Goal: Task Accomplishment & Management: Use online tool/utility

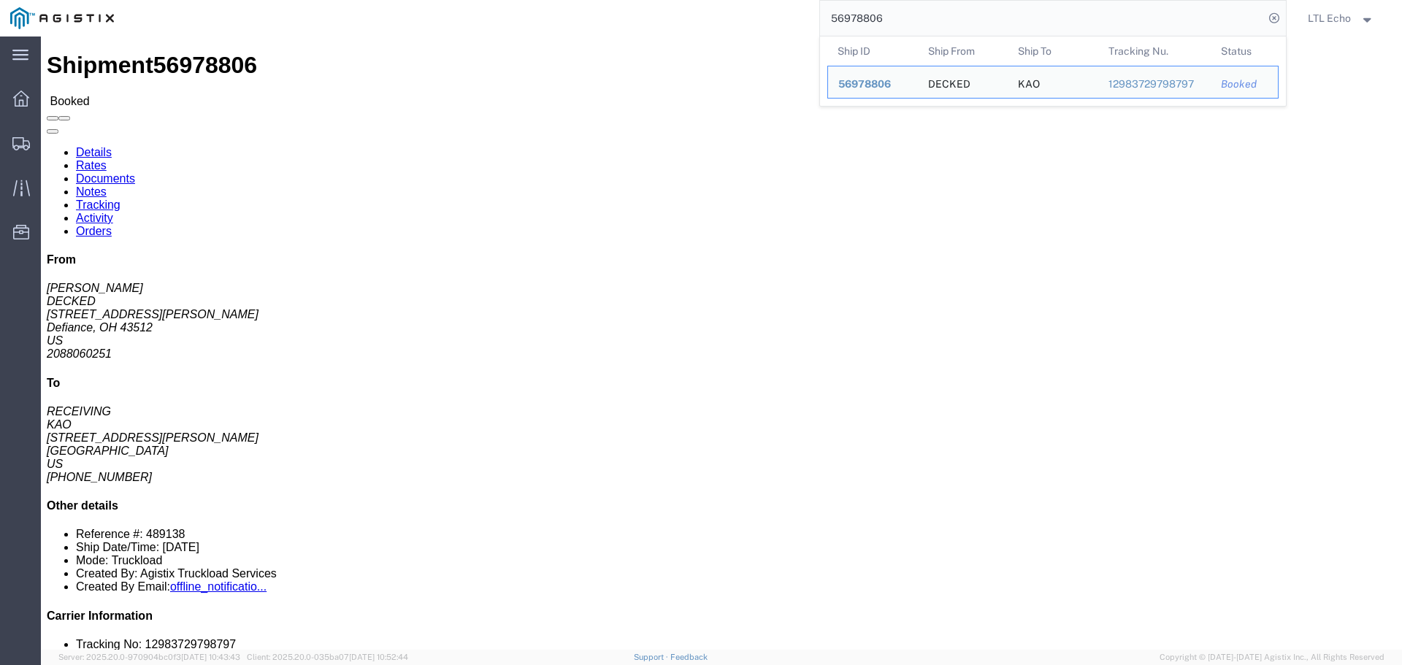
click at [852, 18] on input "56978806" at bounding box center [1042, 18] width 444 height 35
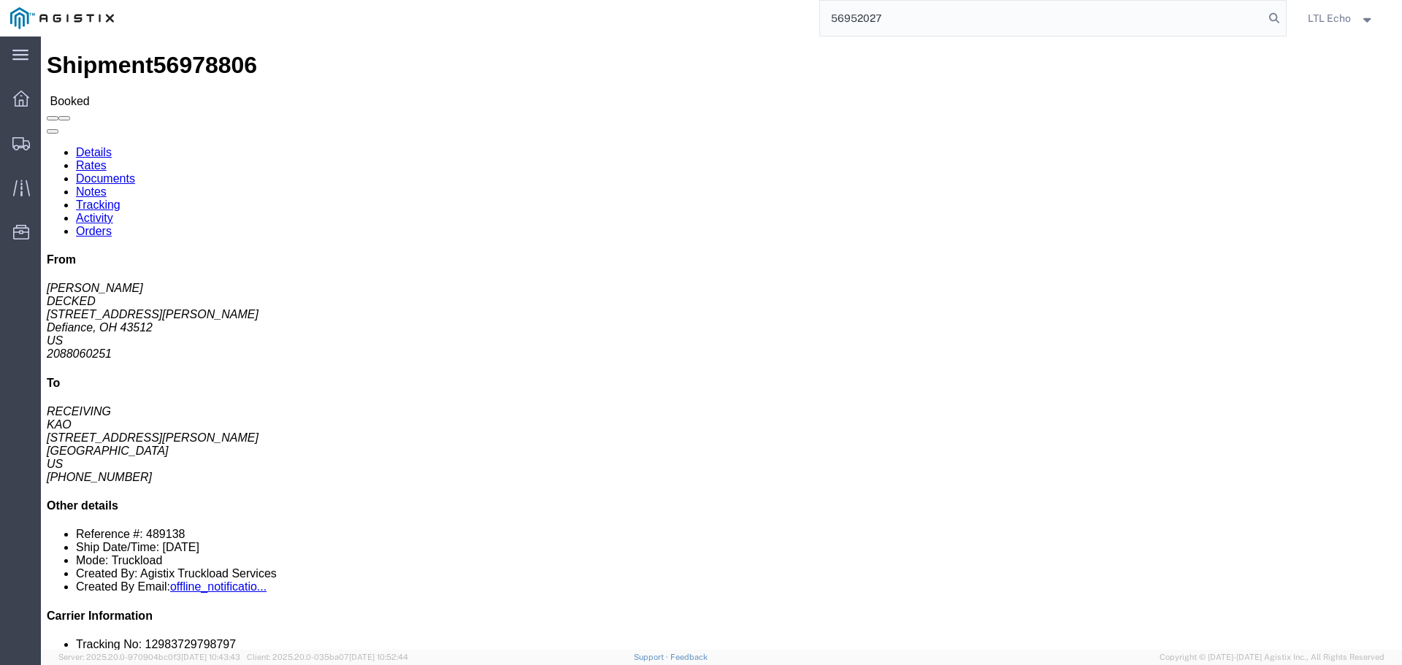
type input "56952027"
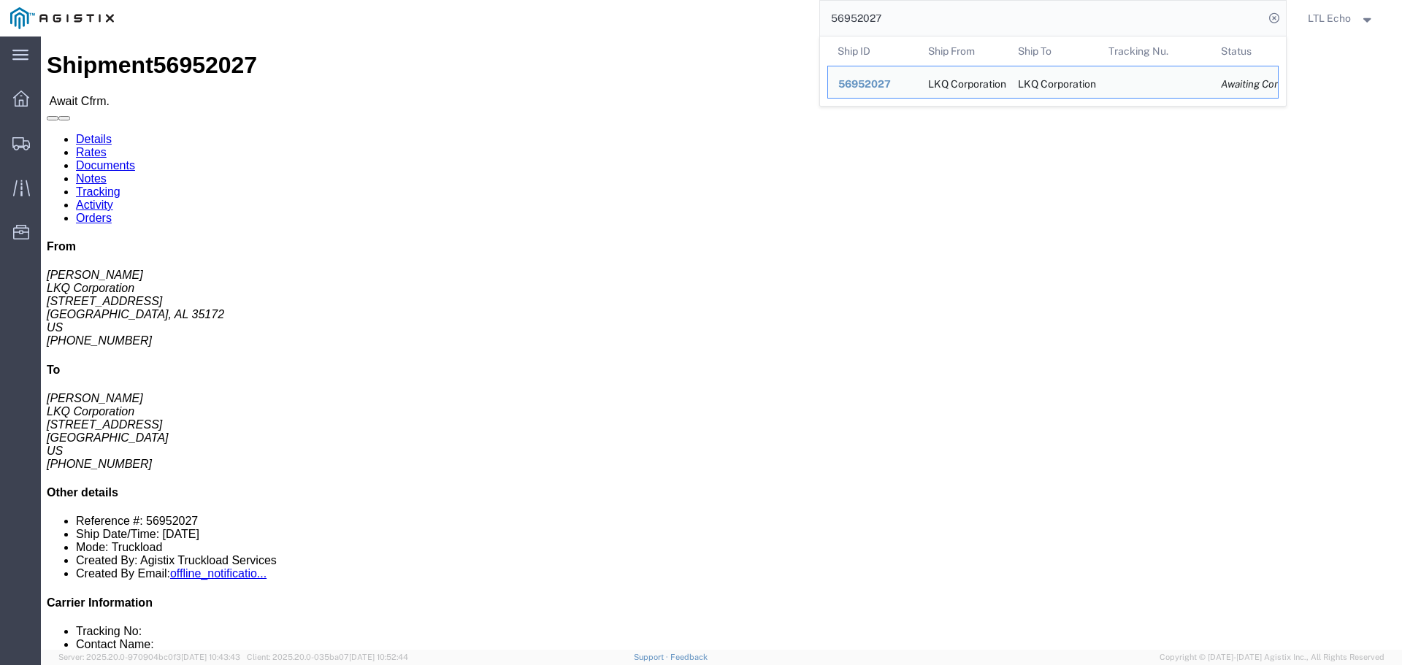
click link "Rates"
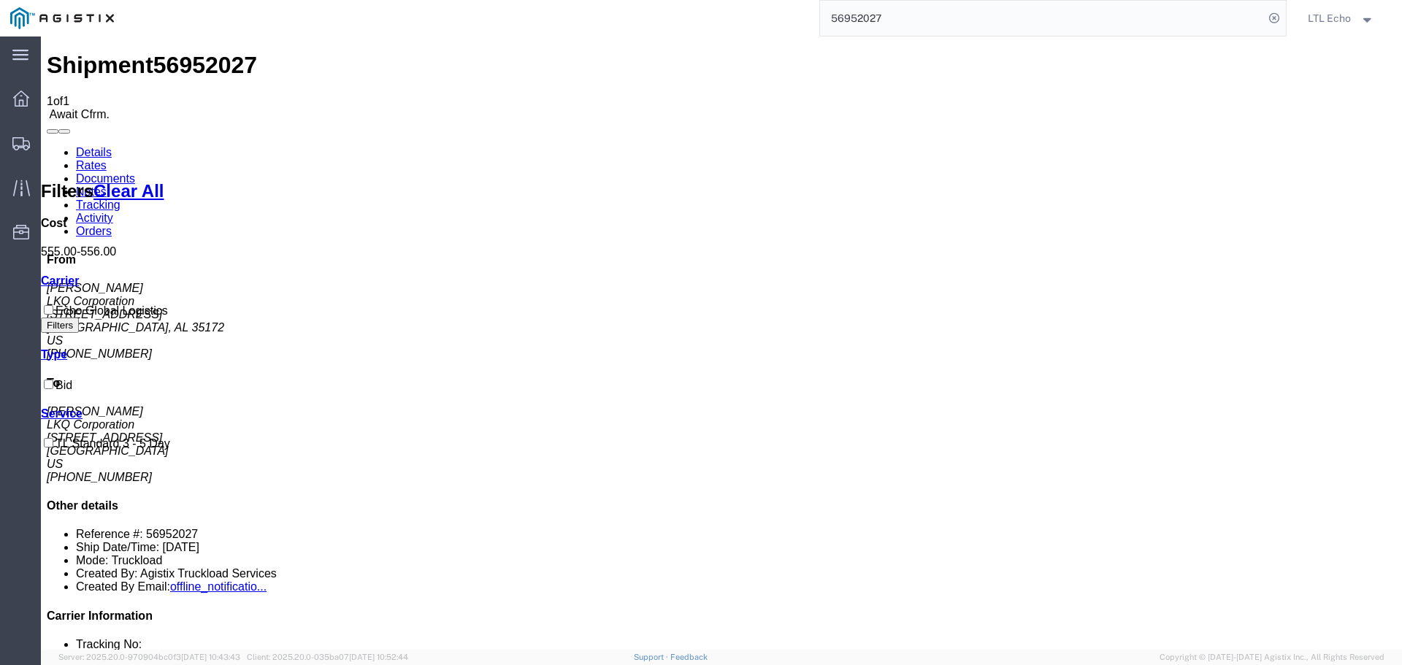
click at [86, 146] on link "Details" at bounding box center [94, 152] width 36 height 12
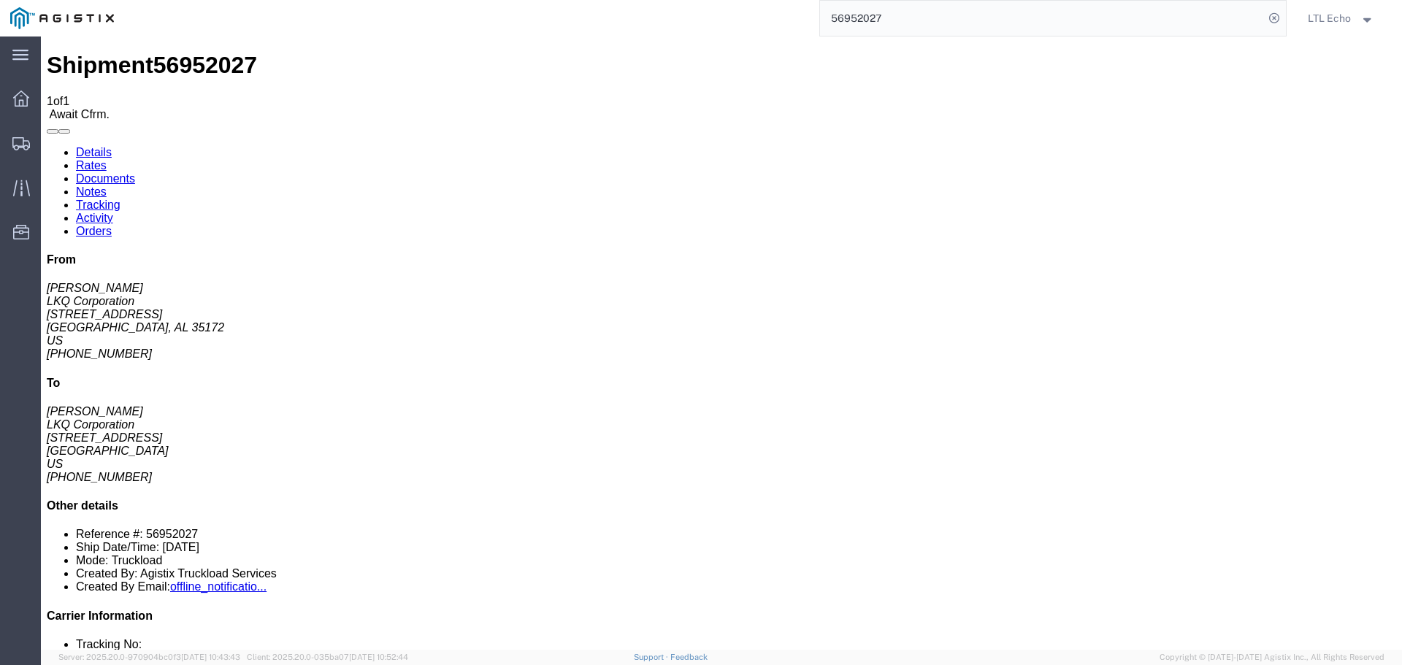
click link "Confirm"
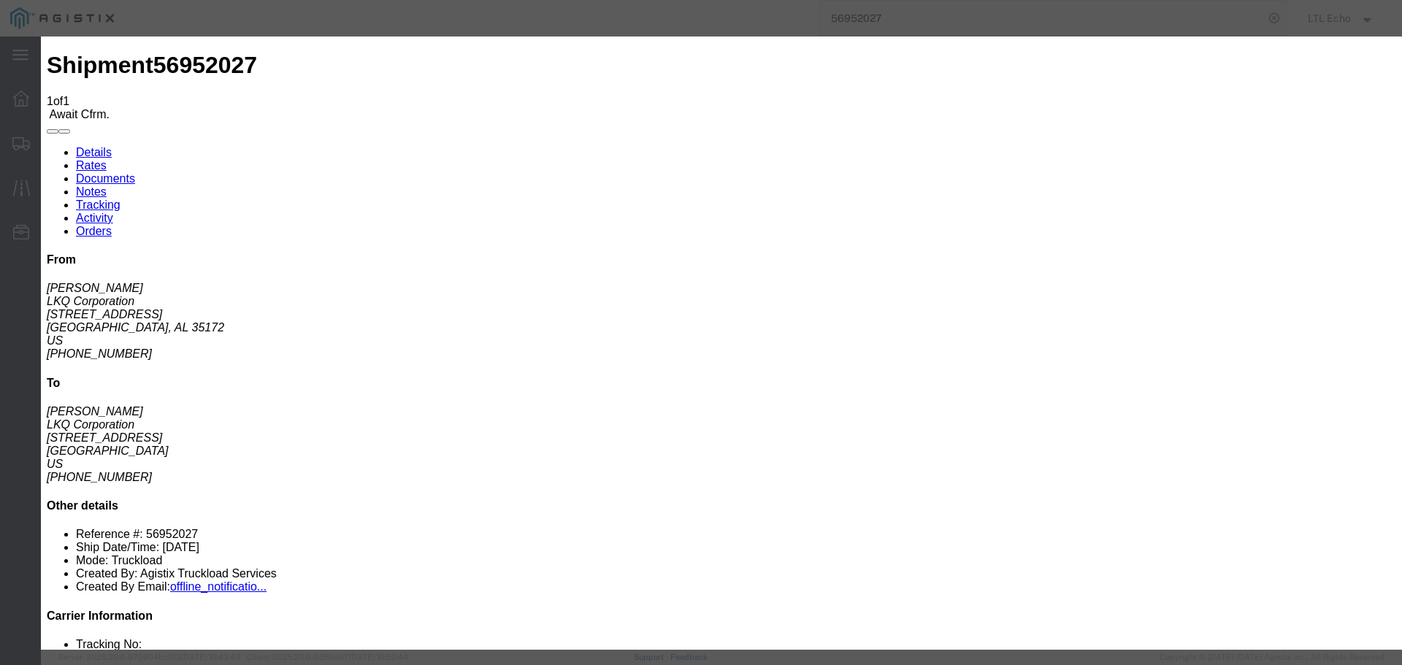
click input "checkbox"
checkbox input "true"
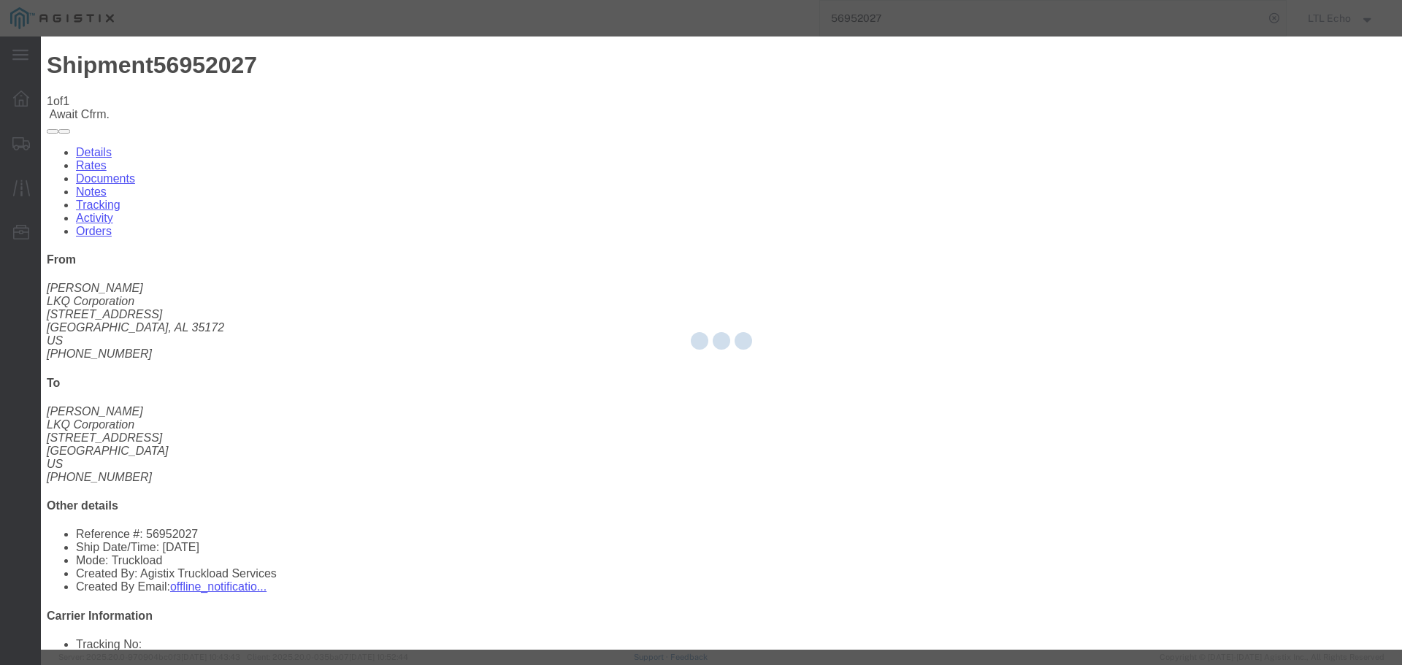
type input "LTL Echo"
type input "+ 8005116111"
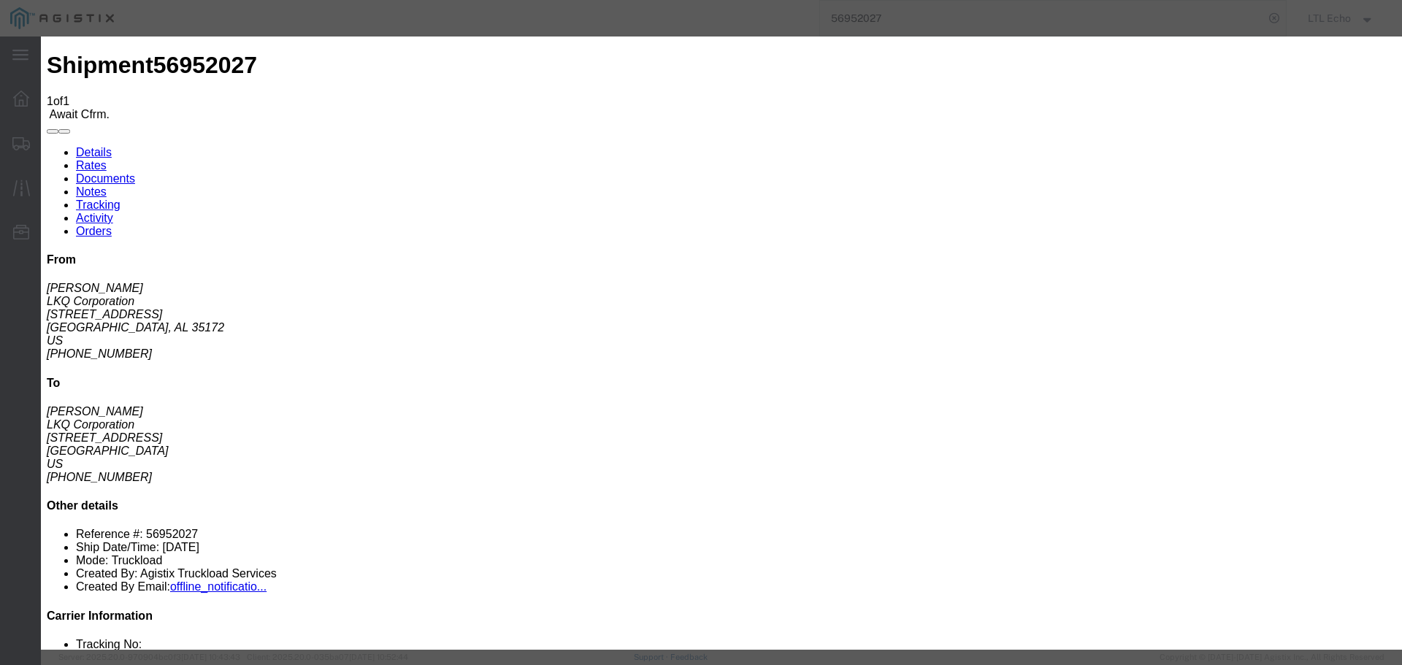
drag, startPoint x: 558, startPoint y: 218, endPoint x: 517, endPoint y: 181, distance: 54.8
click input "text"
type input "64554579"
click button "Submit"
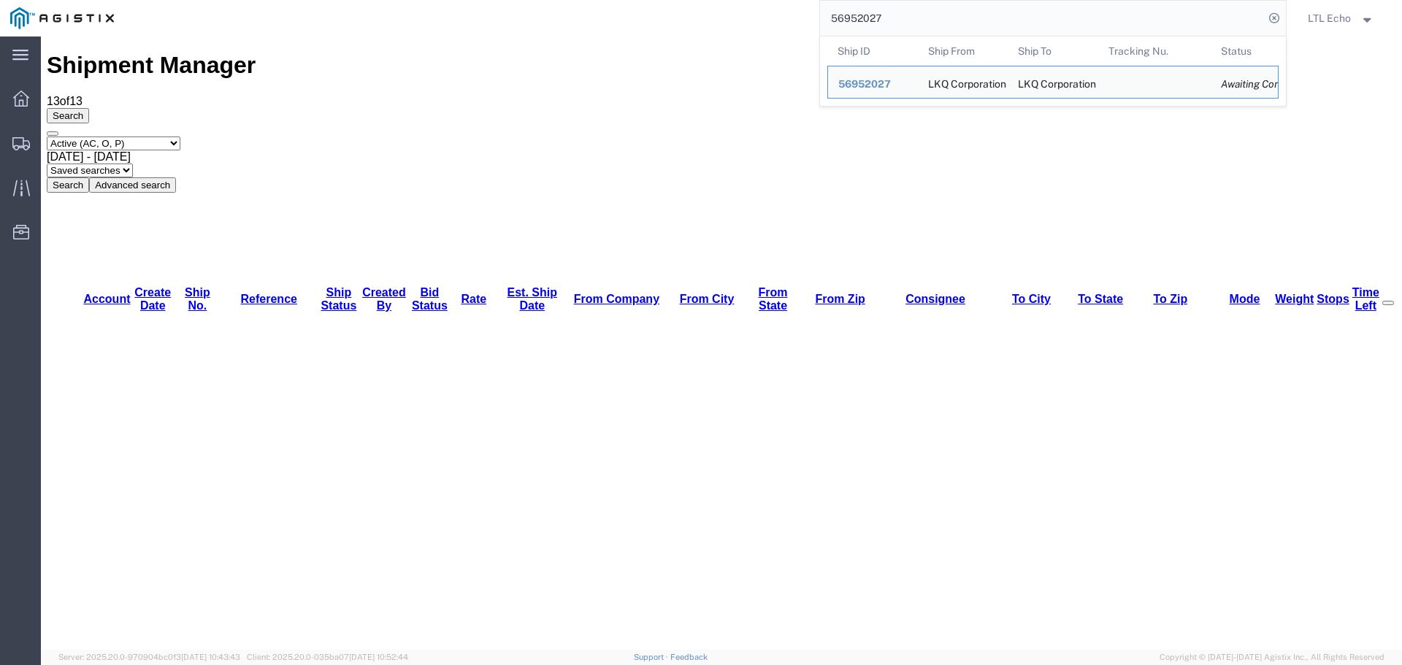
click at [864, 13] on input "56952027" at bounding box center [1042, 18] width 444 height 35
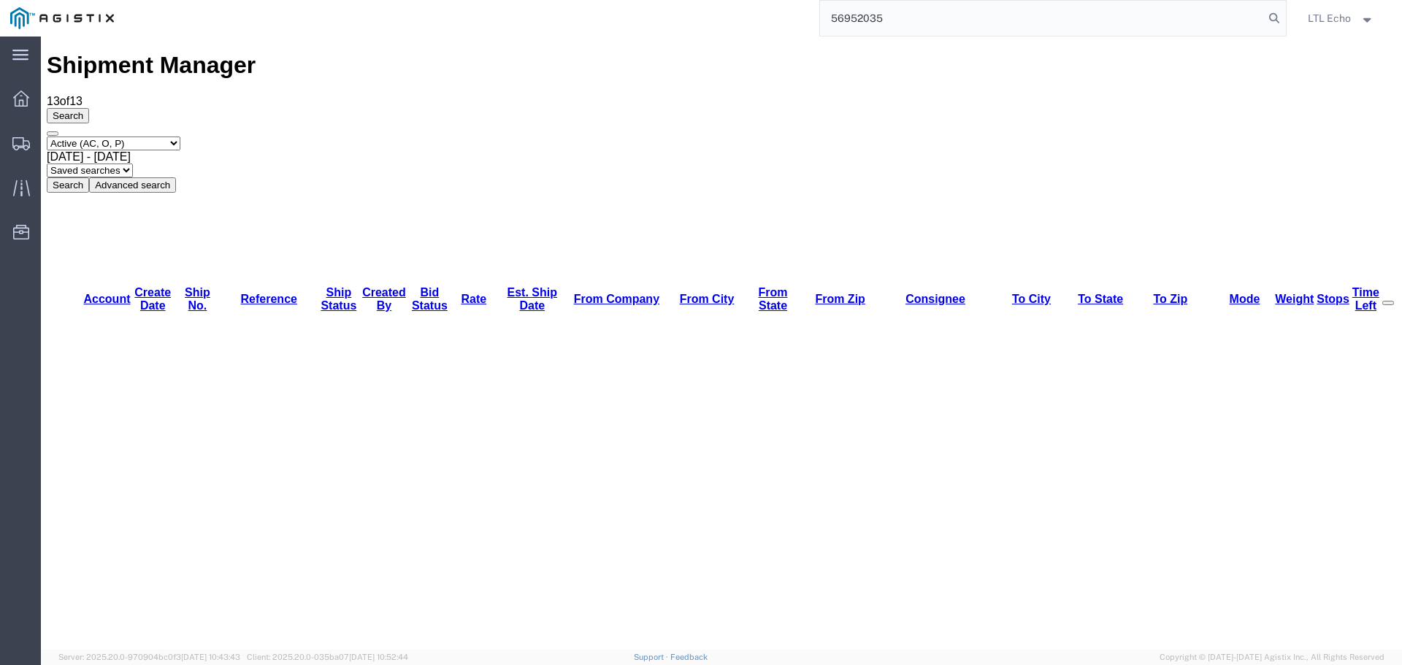
type input "56952035"
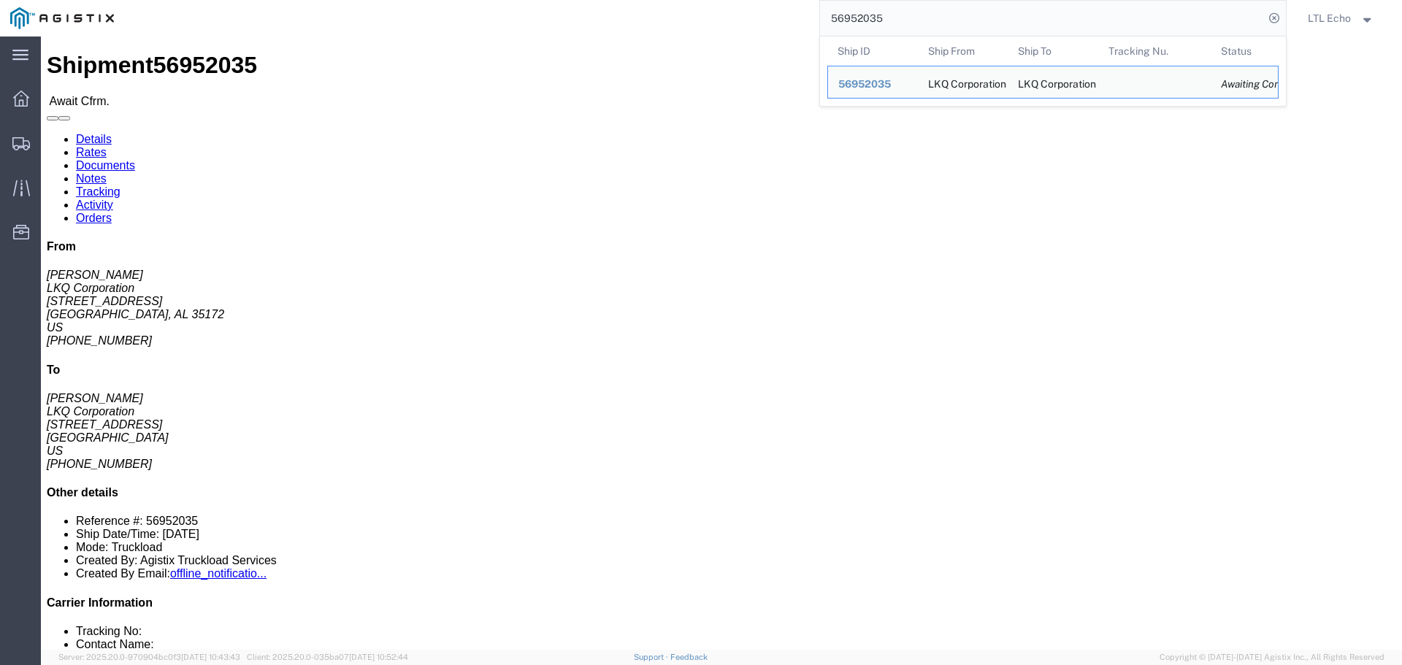
click link "Confirm"
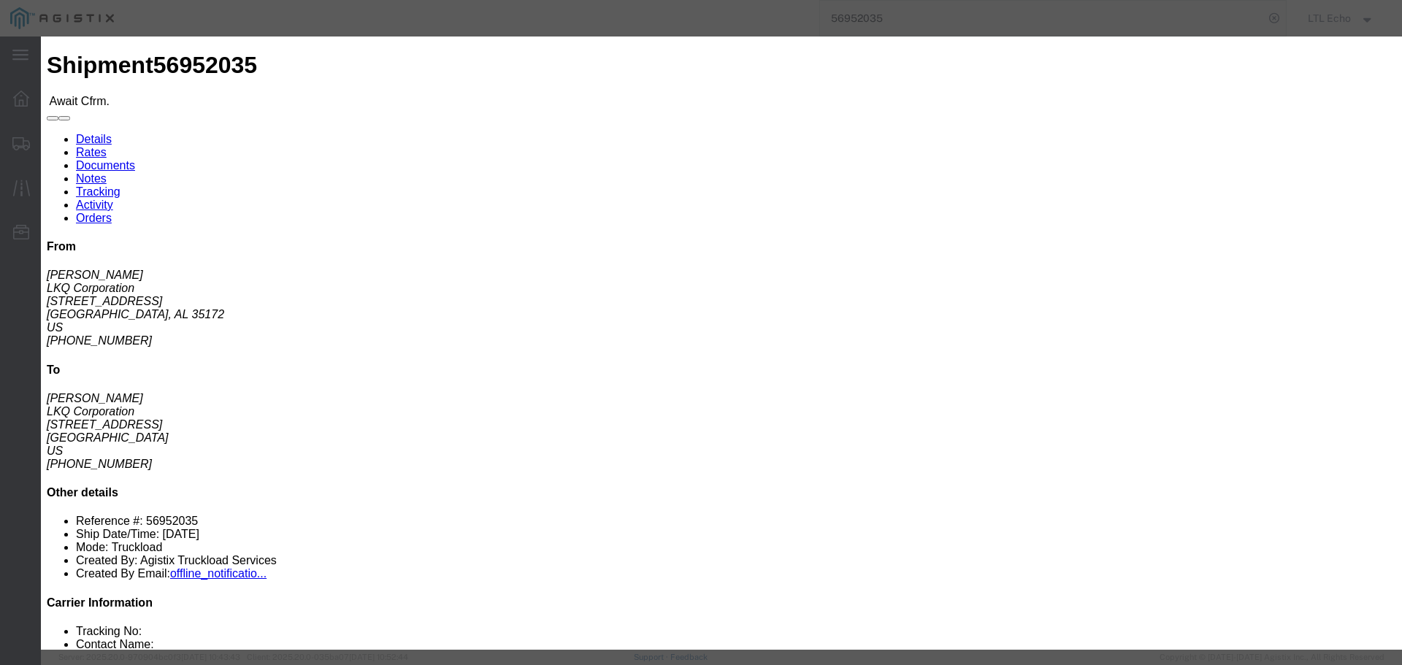
click input "checkbox"
checkbox input "true"
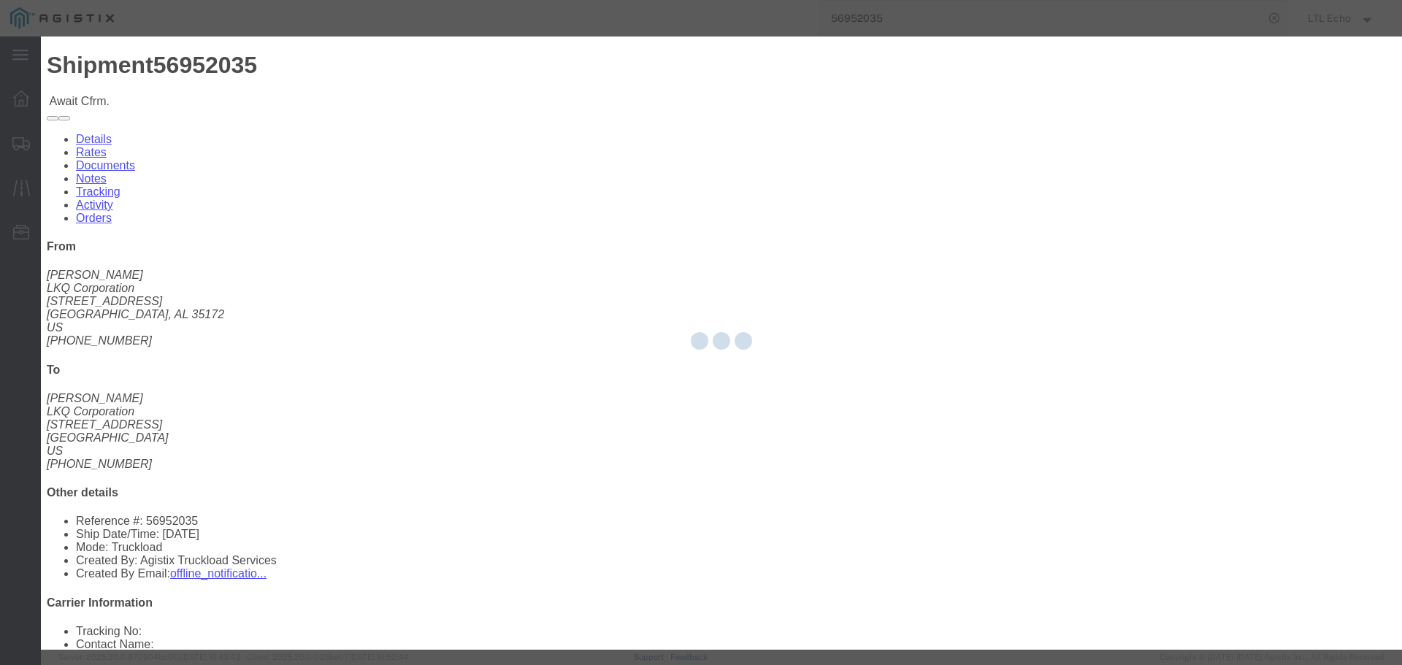
type input "LTL Echo"
type input "+ 8005116111"
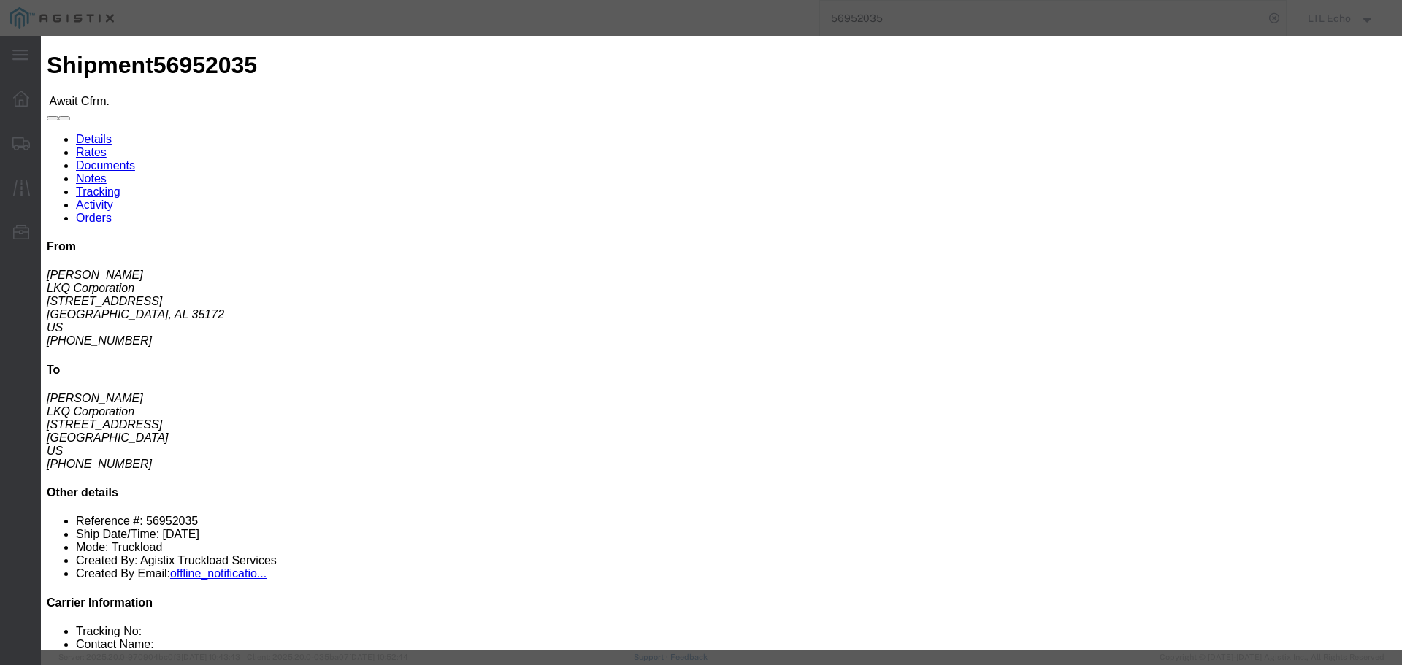
click input "text"
type input "64554614"
click button "Submit"
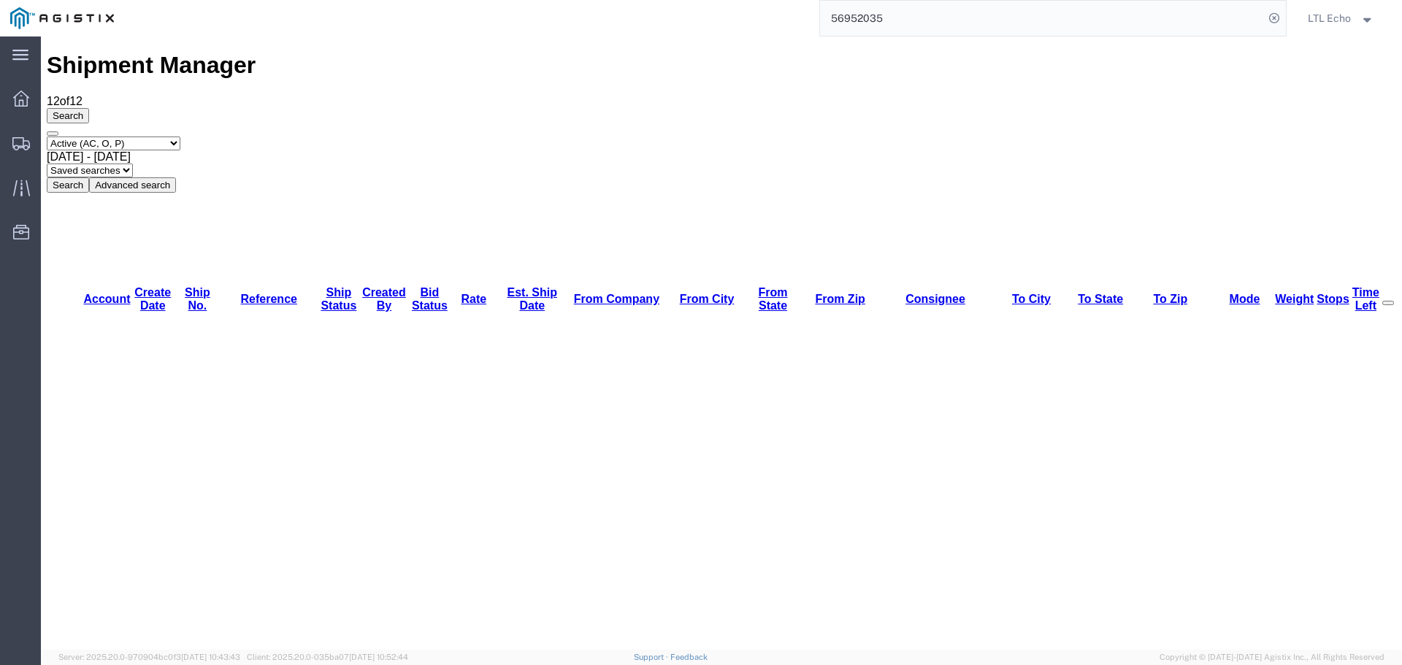
click at [860, 18] on input "56952035" at bounding box center [1042, 18] width 444 height 35
type input "56952041"
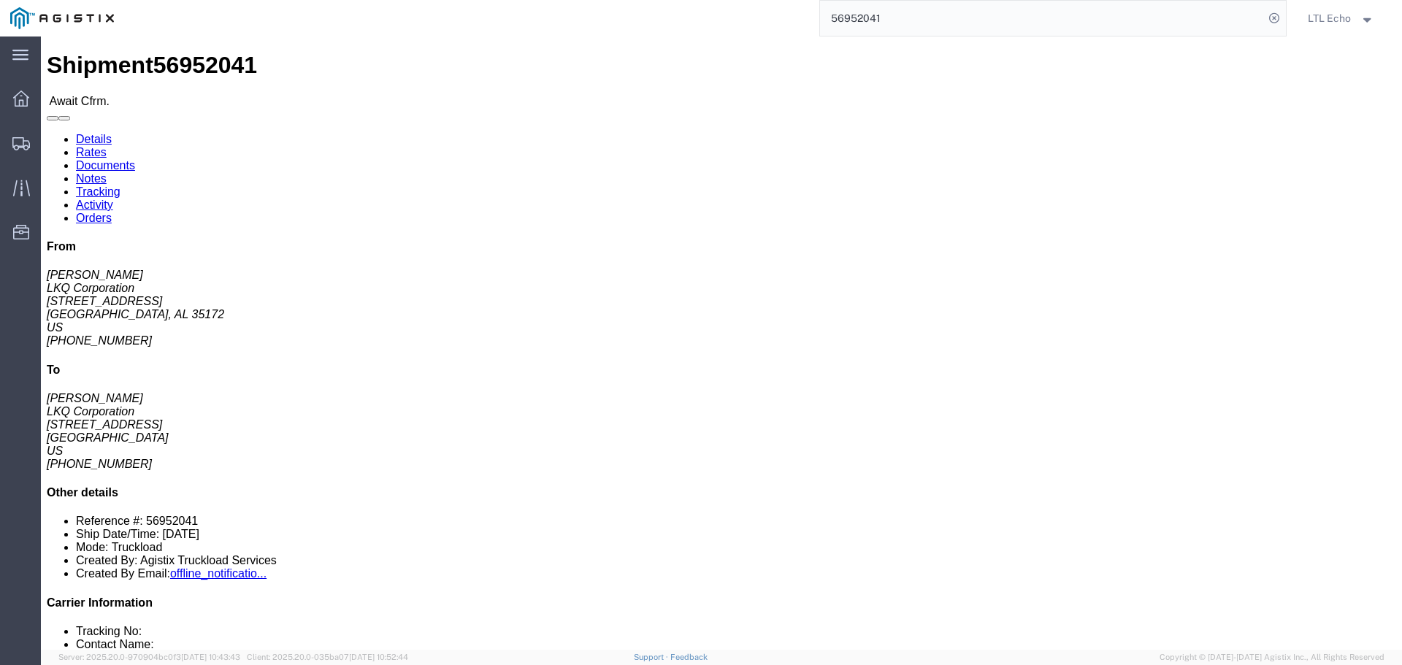
click link "Confirm"
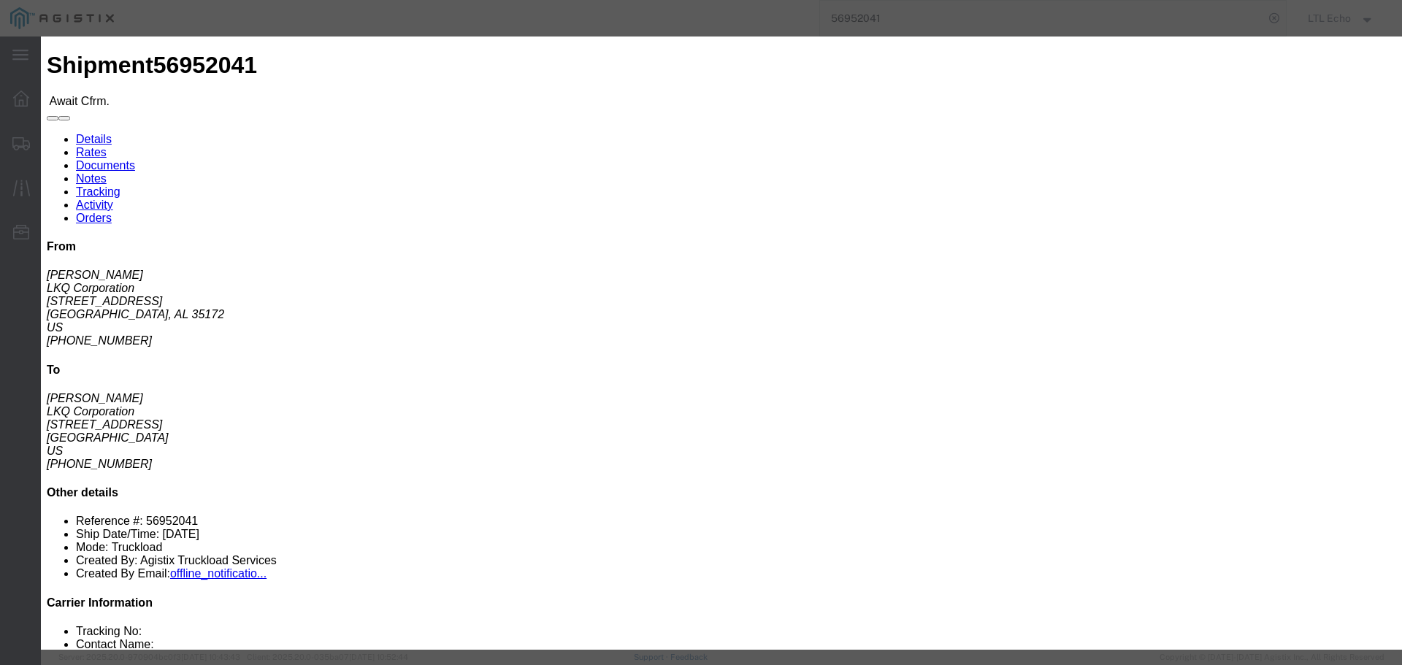
click input "checkbox"
checkbox input "true"
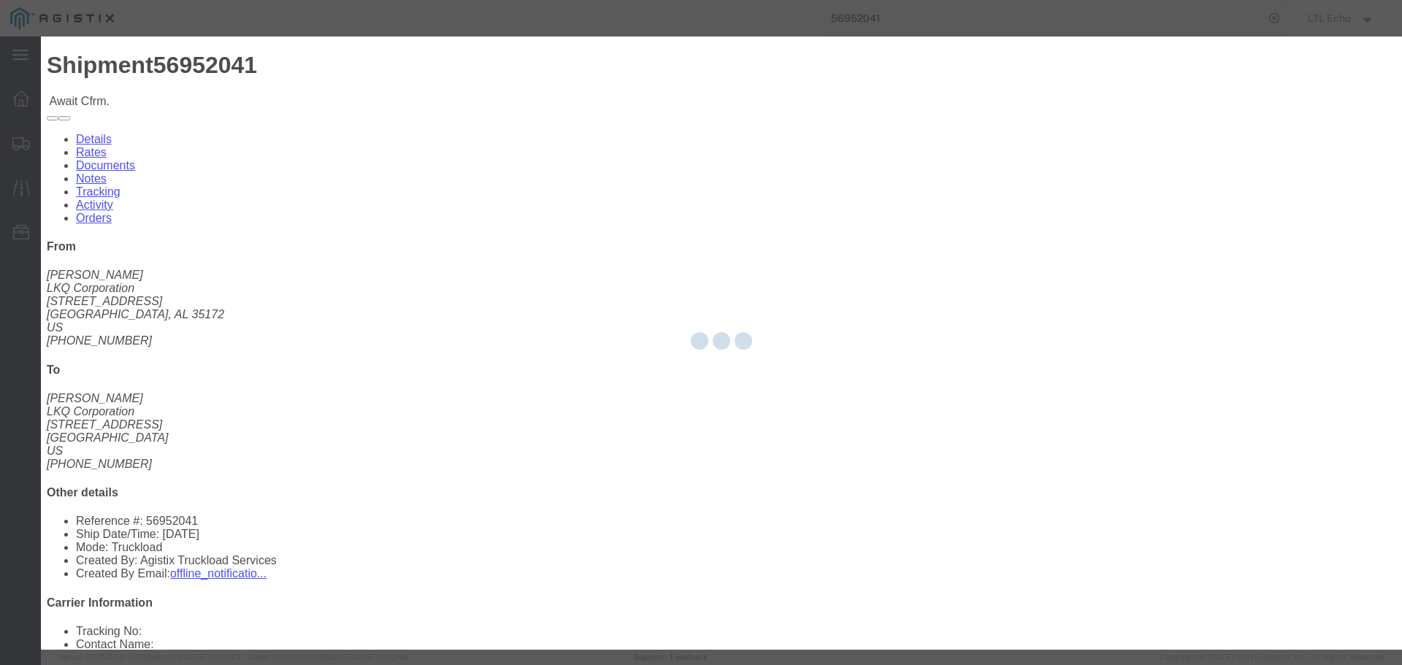
type input "LTL Echo"
type input "+ 8005116111"
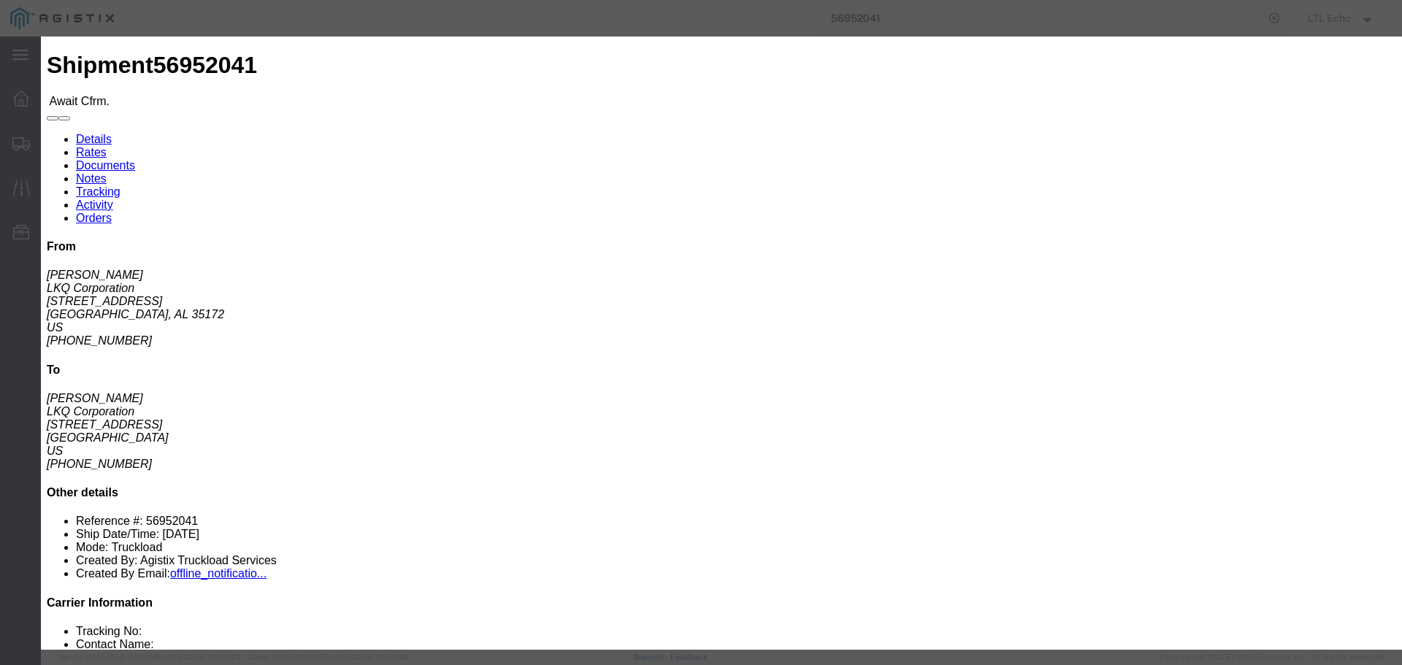
click input "text"
type input "64554641"
click button "Submit"
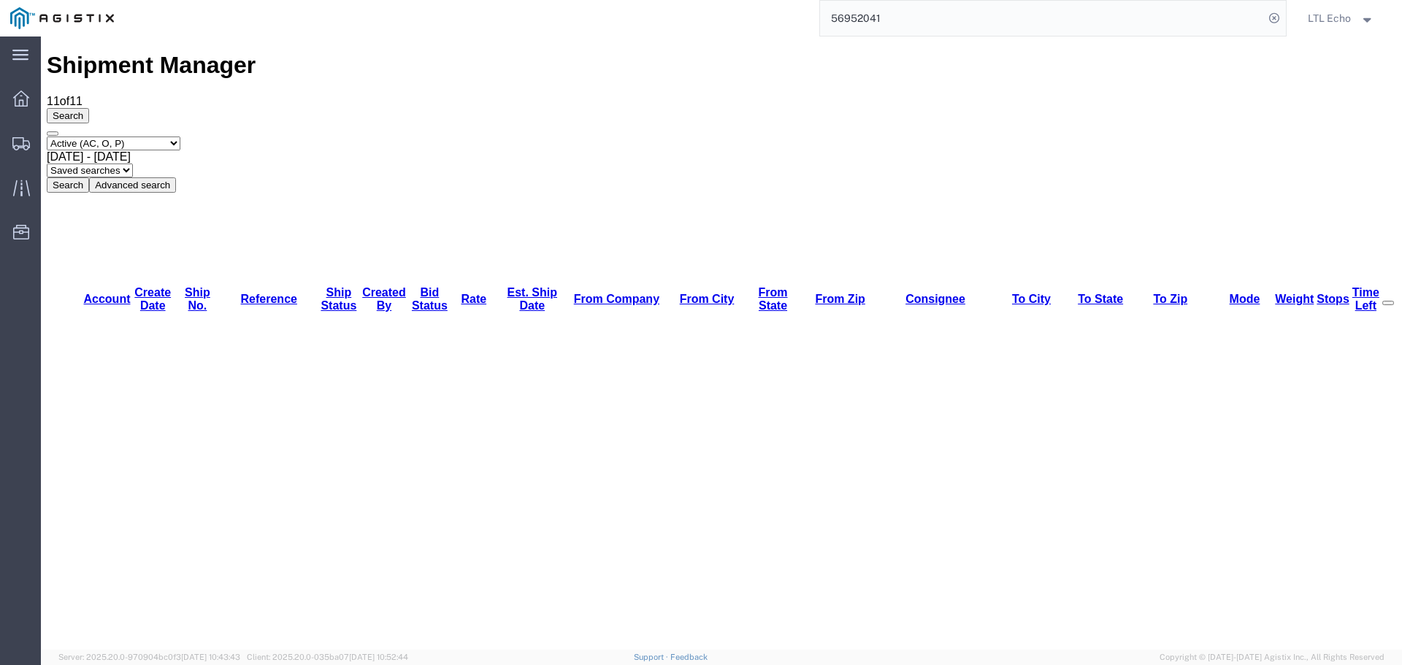
click at [843, 18] on input "56952041" at bounding box center [1042, 18] width 444 height 35
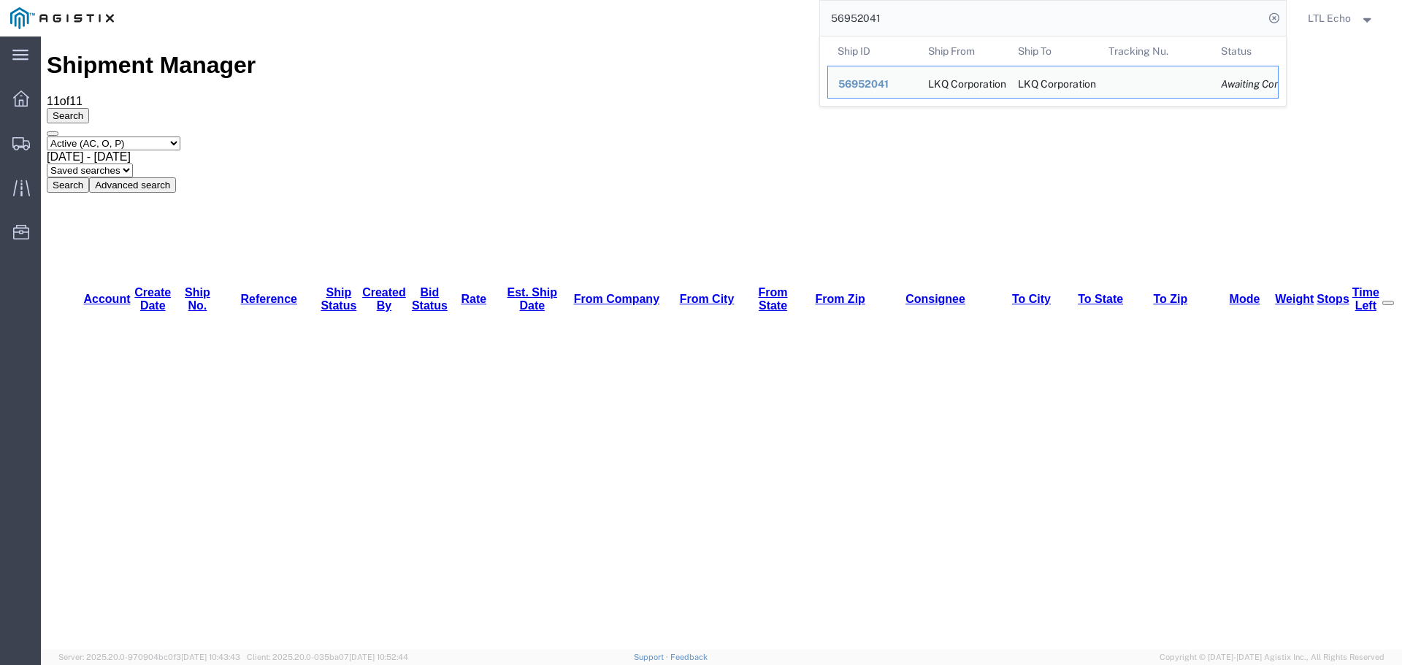
click at [843, 18] on input "56952041" at bounding box center [1042, 18] width 444 height 35
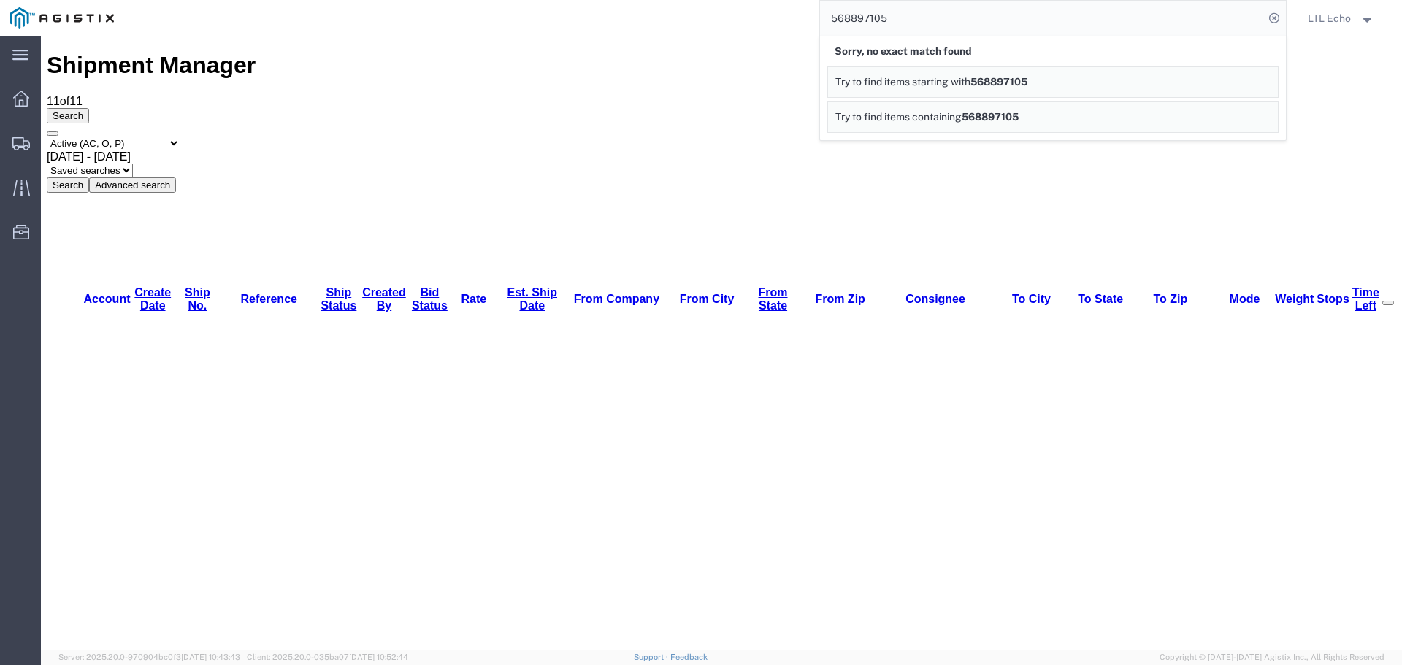
click at [925, 9] on input "568897105" at bounding box center [1042, 18] width 444 height 35
click at [864, 20] on input "568897105" at bounding box center [1042, 18] width 444 height 35
click at [863, 20] on input "568897105" at bounding box center [1042, 18] width 444 height 35
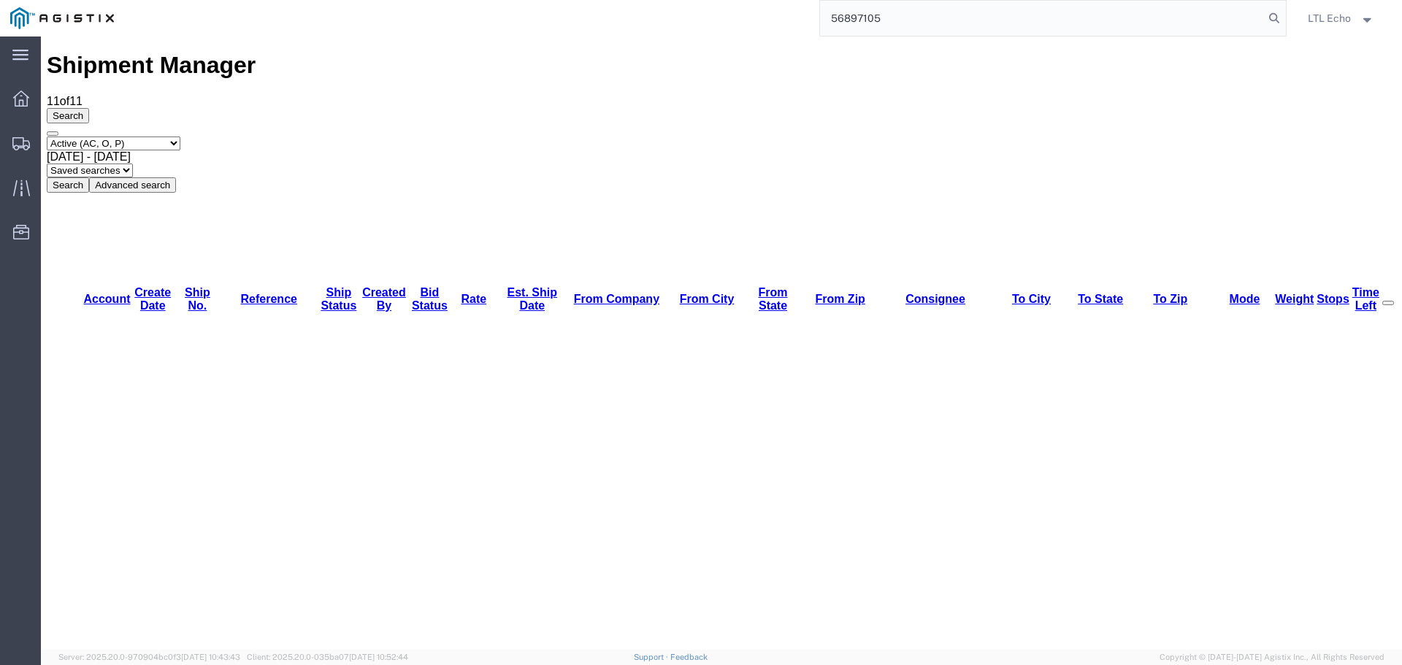
type input "56897105"
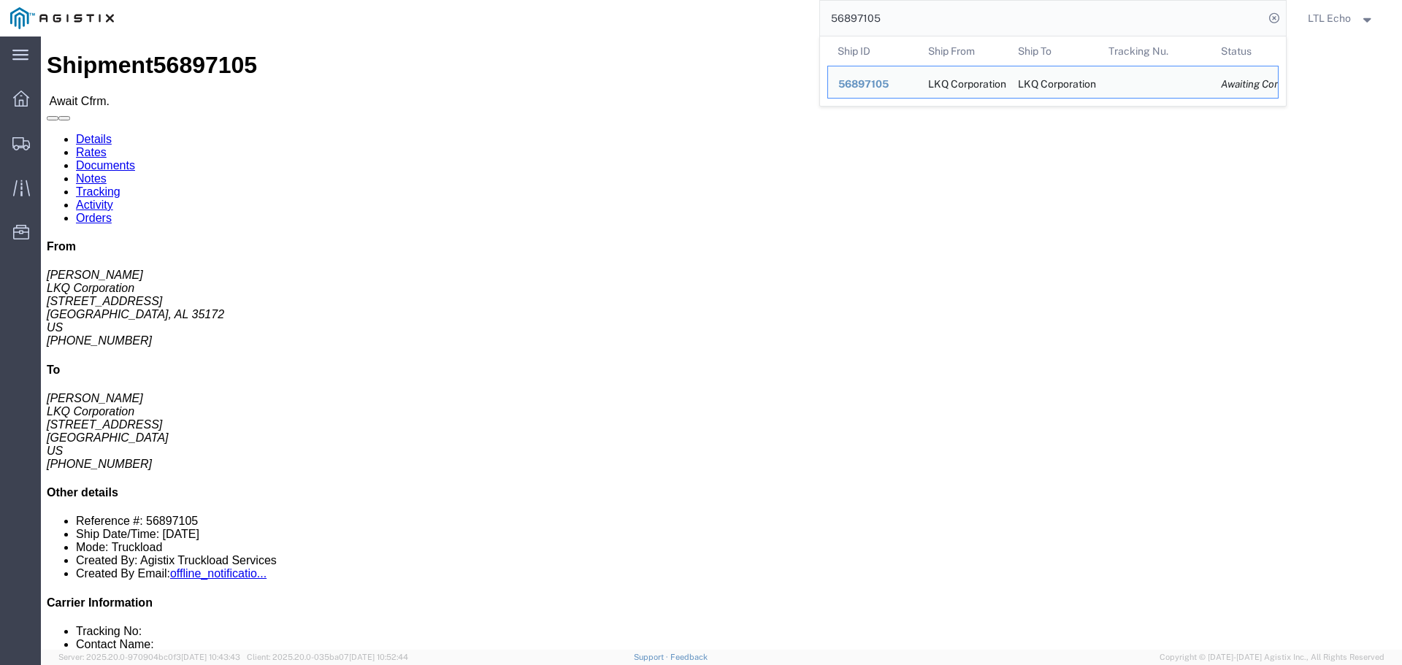
click div "Leg 1 - Truckload Vehicle 1: Standard Dry Van (53 Feet) Number of trucks: 1"
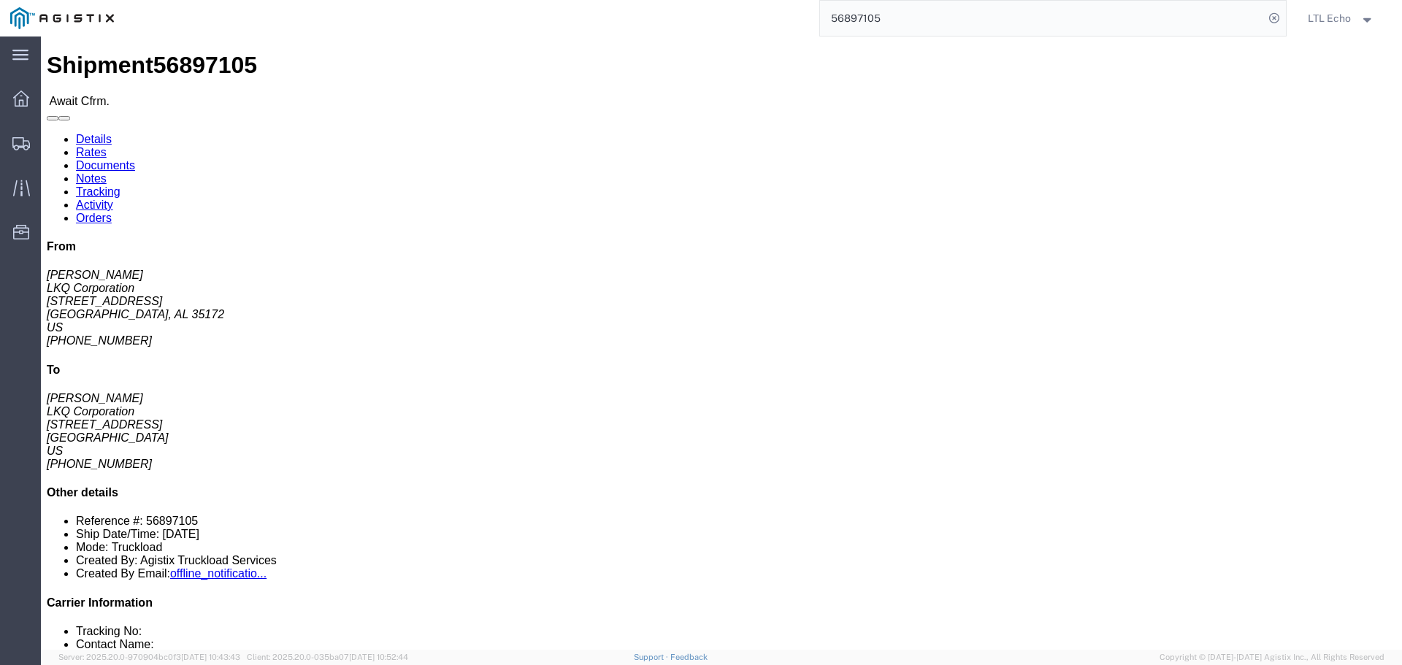
click link "Confirm"
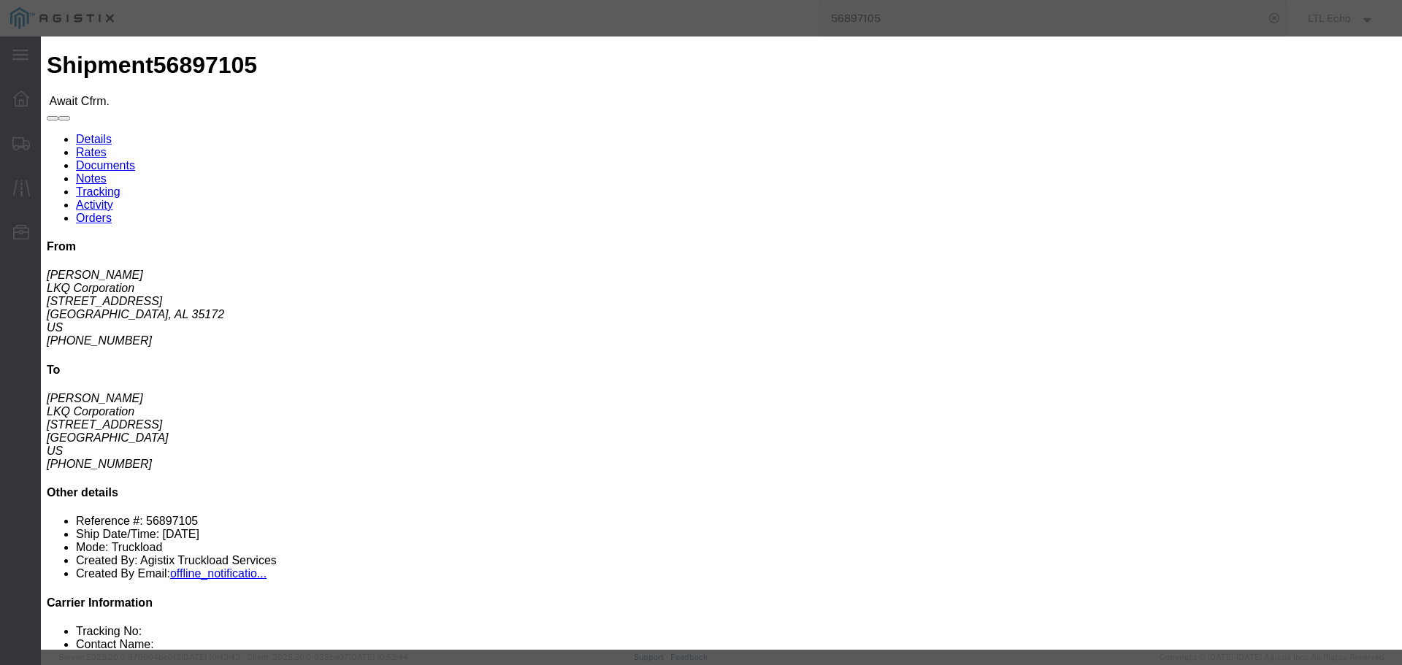
click div
click input "checkbox"
checkbox input "true"
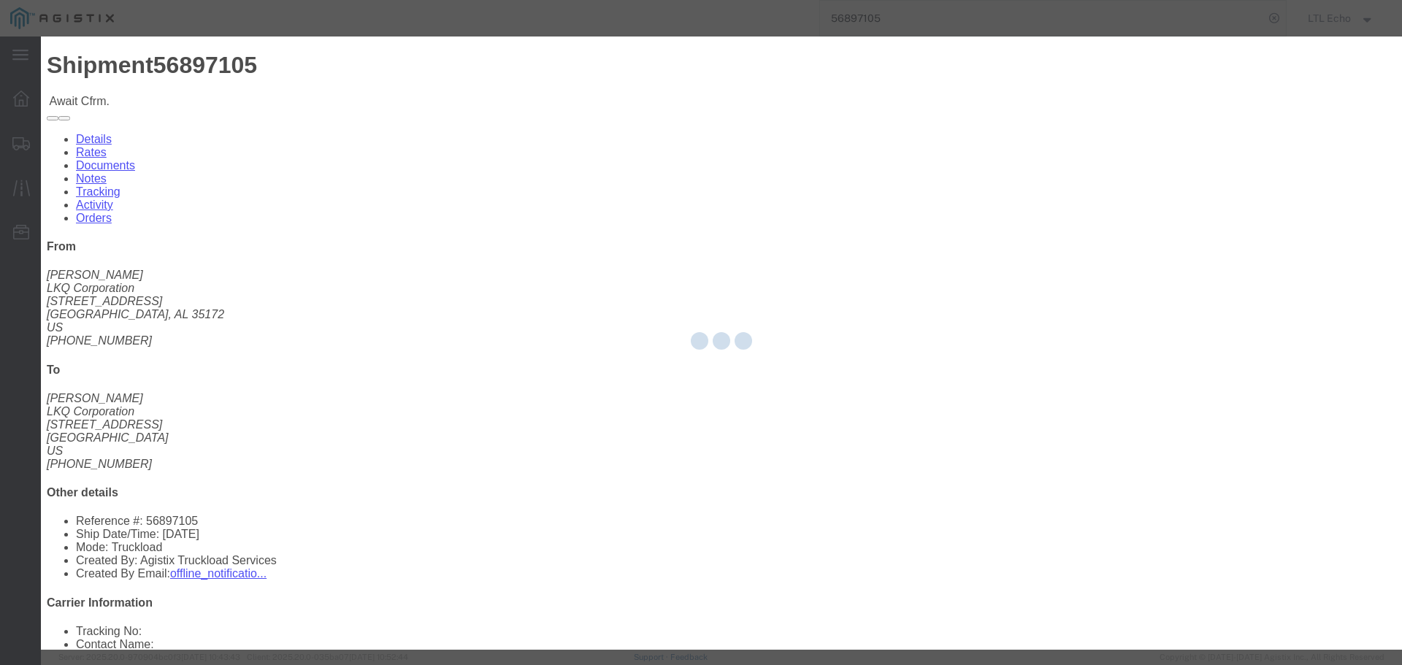
type input "LTL Echo"
type input "+ 8005116111"
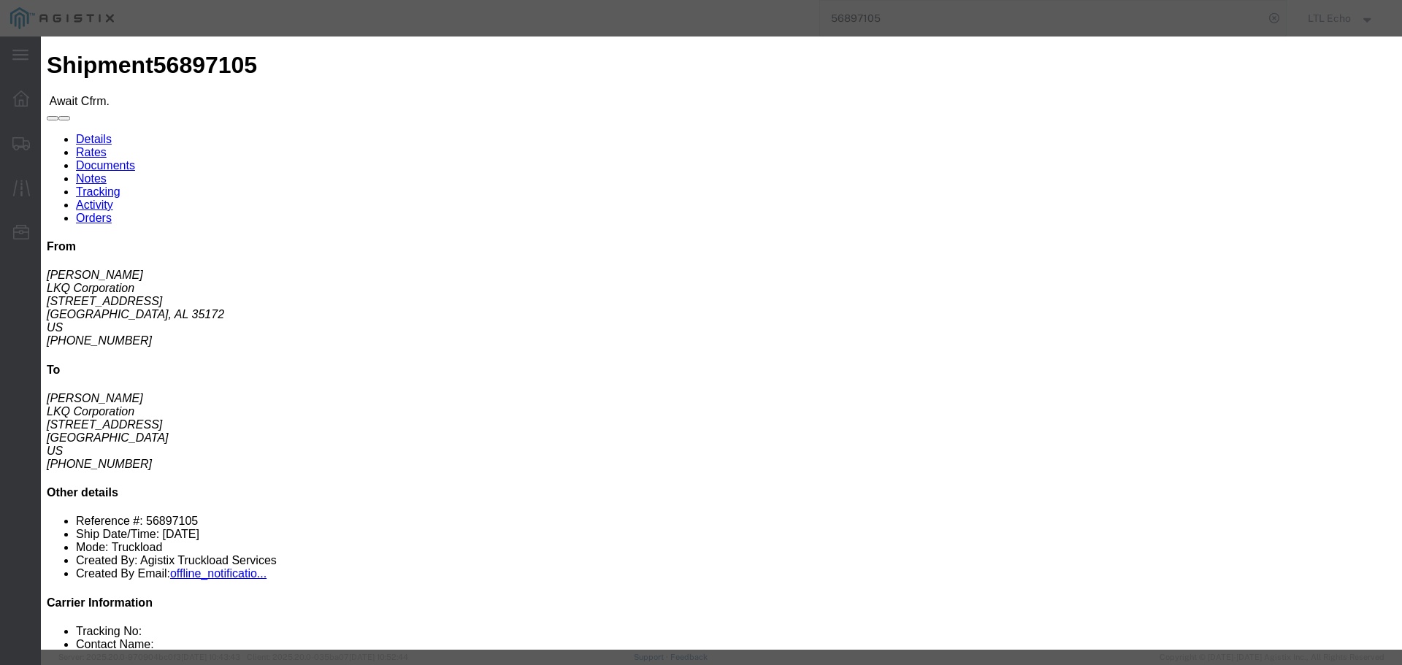
click input "text"
type input "64554655"
click button "Submit"
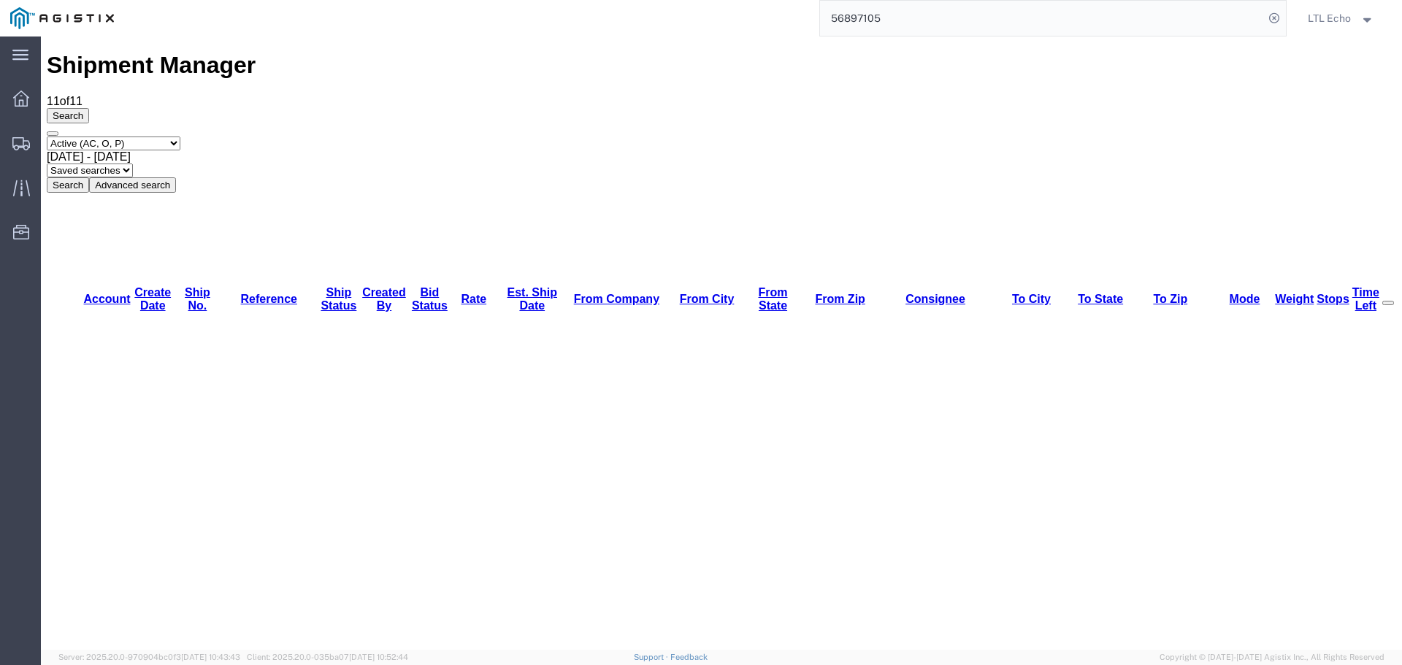
click at [861, 18] on input "56897105" at bounding box center [1042, 18] width 444 height 35
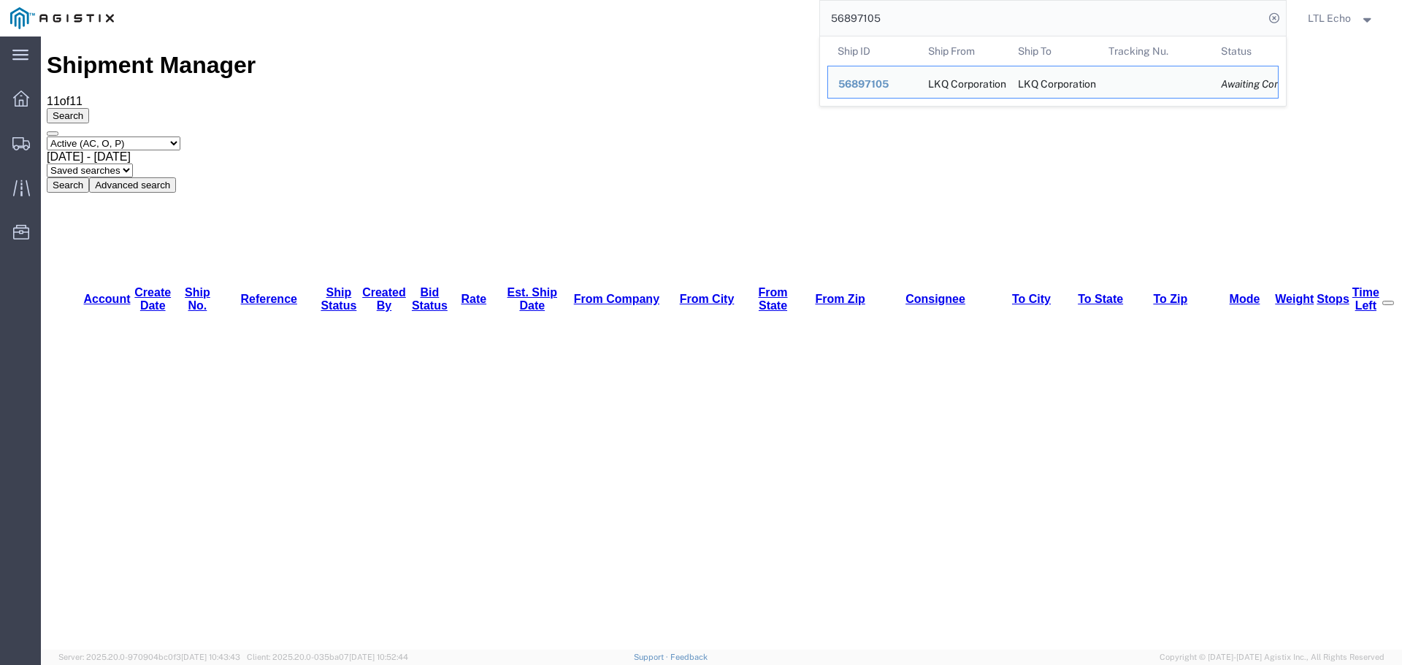
click at [861, 18] on input "56897105" at bounding box center [1042, 18] width 444 height 35
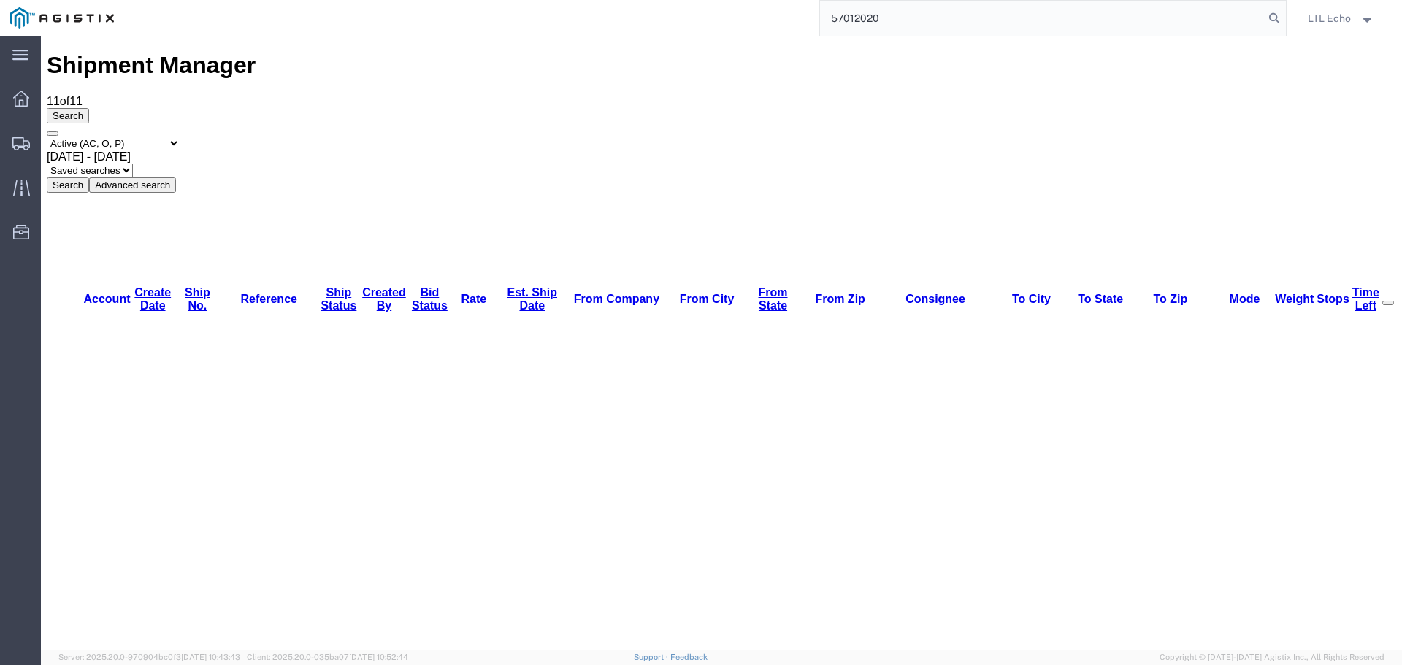
type input "57012020"
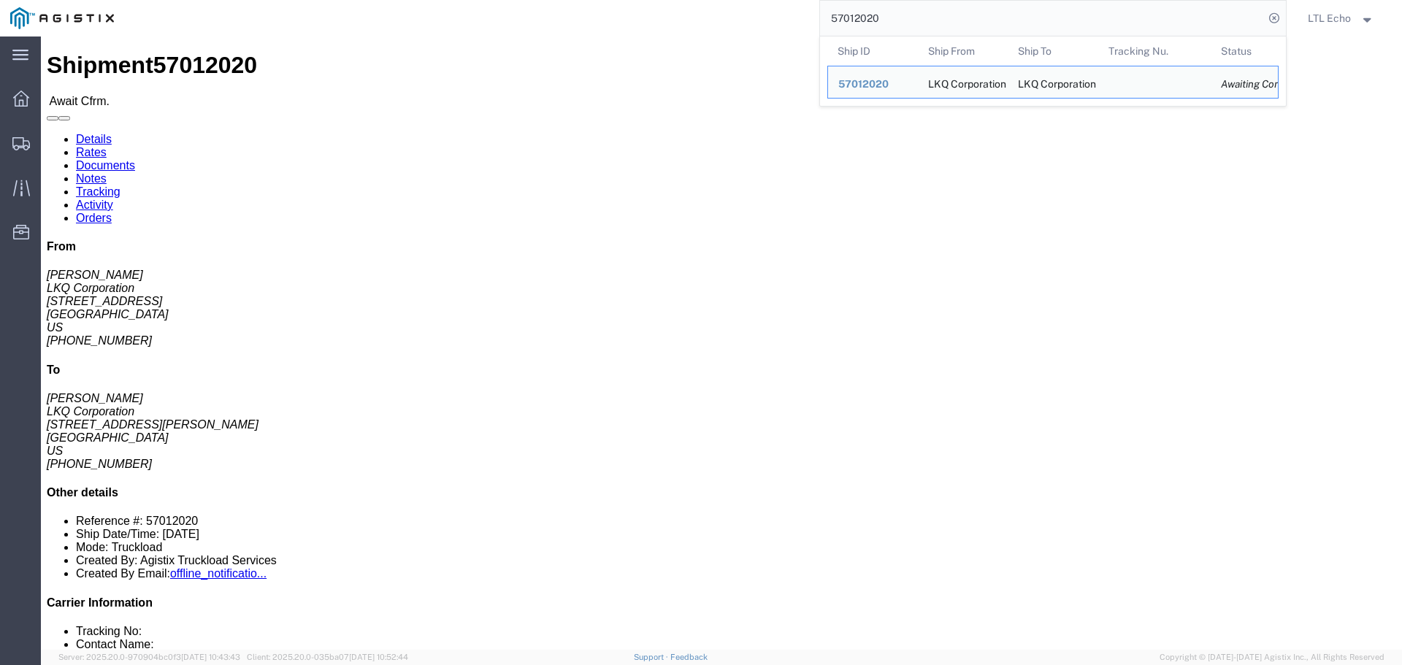
click at [874, 11] on input "57012020" at bounding box center [1042, 18] width 444 height 35
click div "Ship From LKQ Corporation ([PERSON_NAME]) 1330 [STREET_ADDRESS] [PHONE_NUMBER] …"
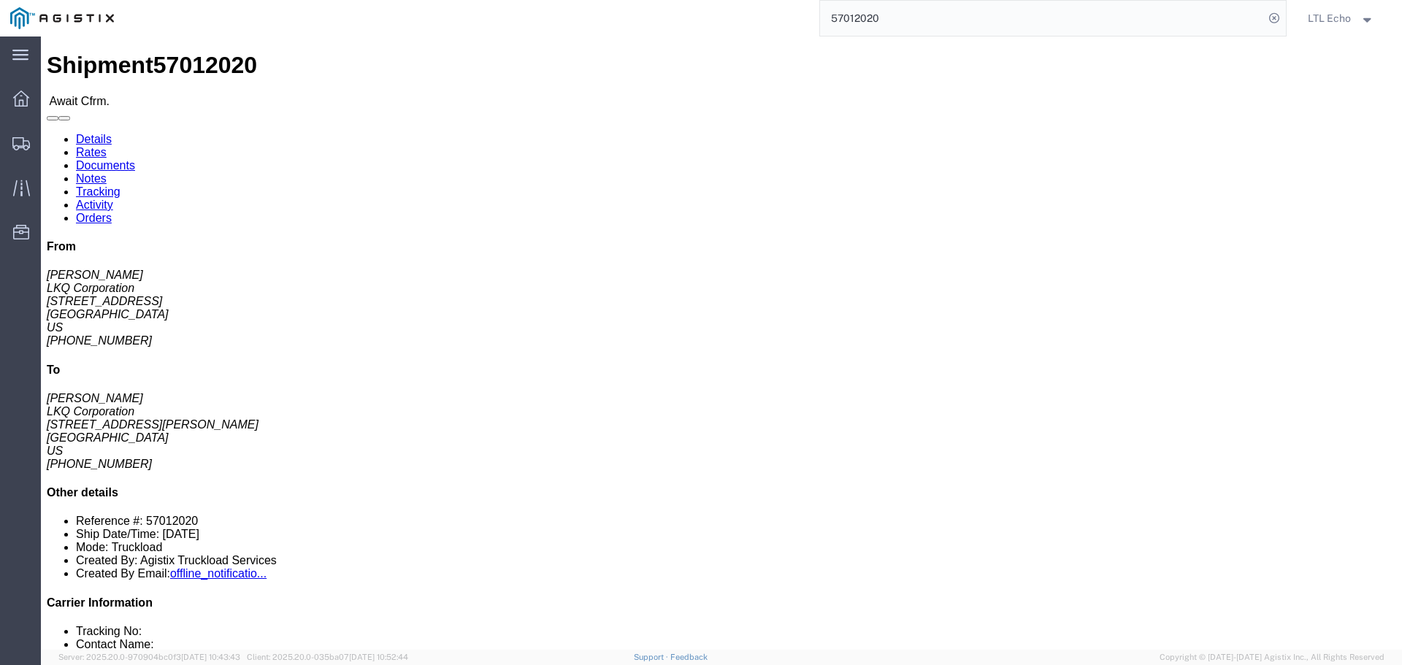
click link "Rates"
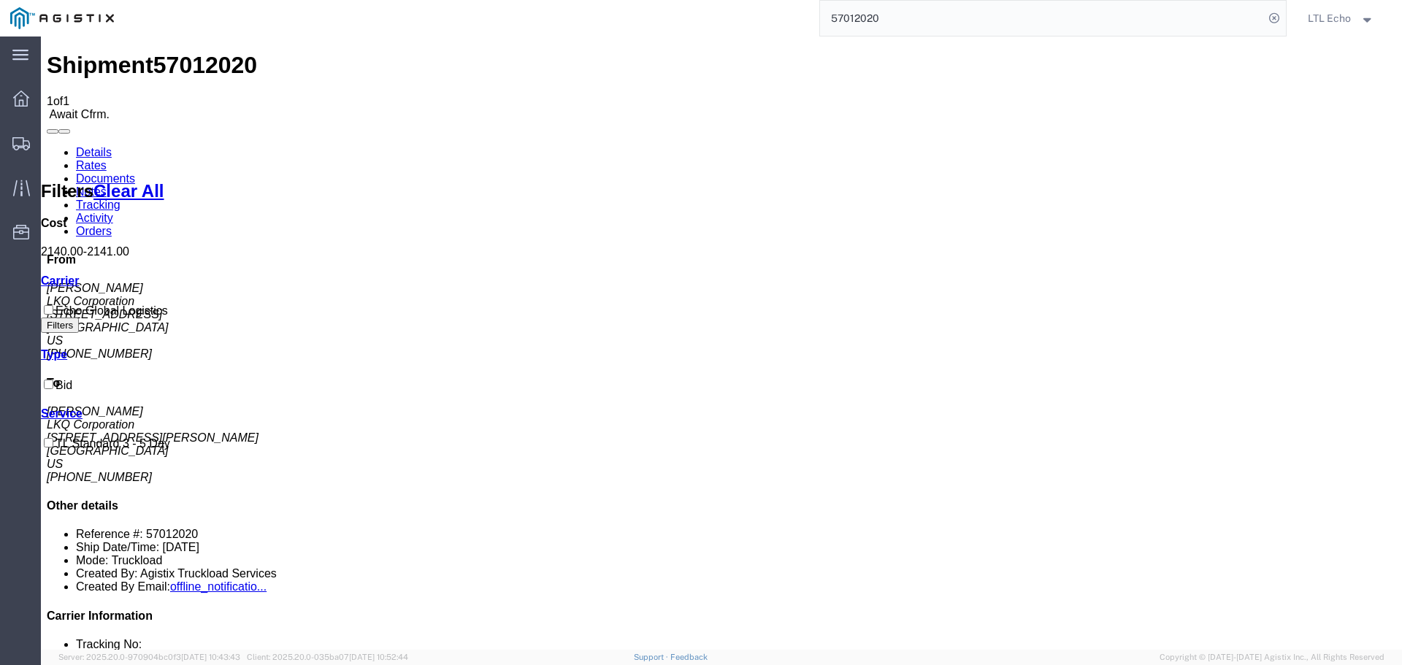
click at [99, 146] on link "Details" at bounding box center [94, 152] width 36 height 12
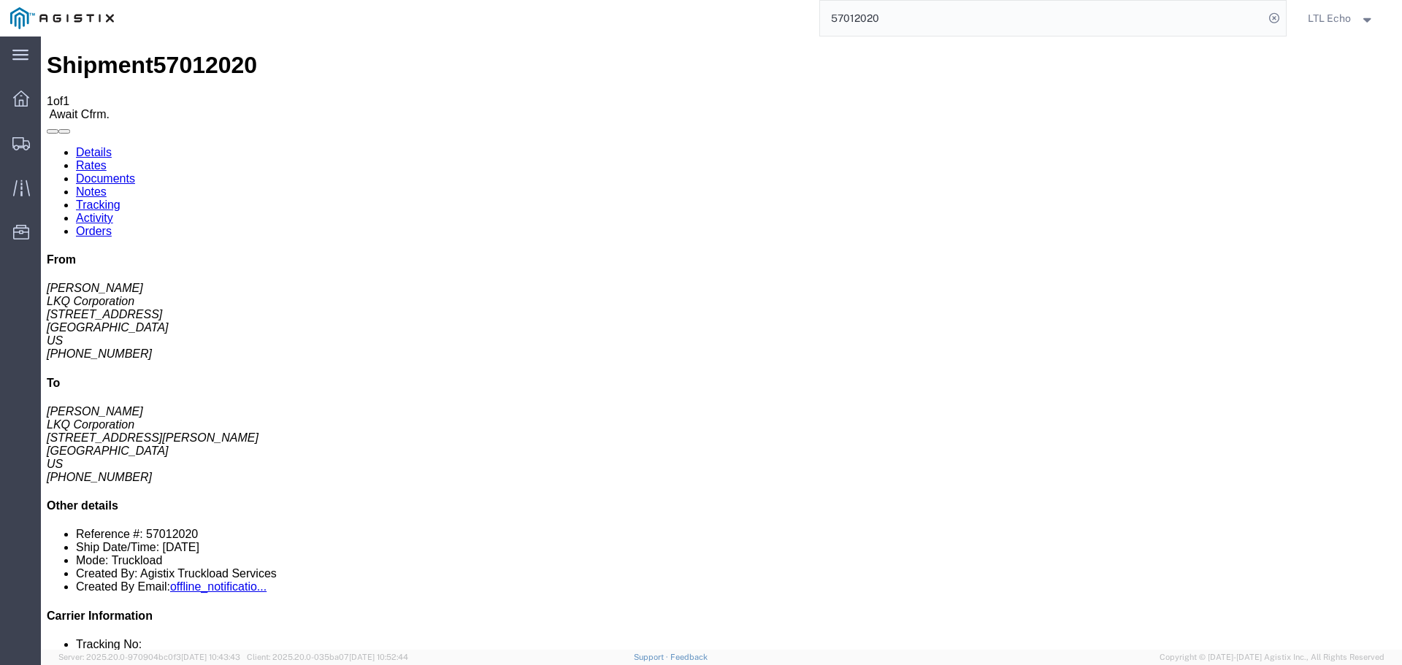
click link "Confirm"
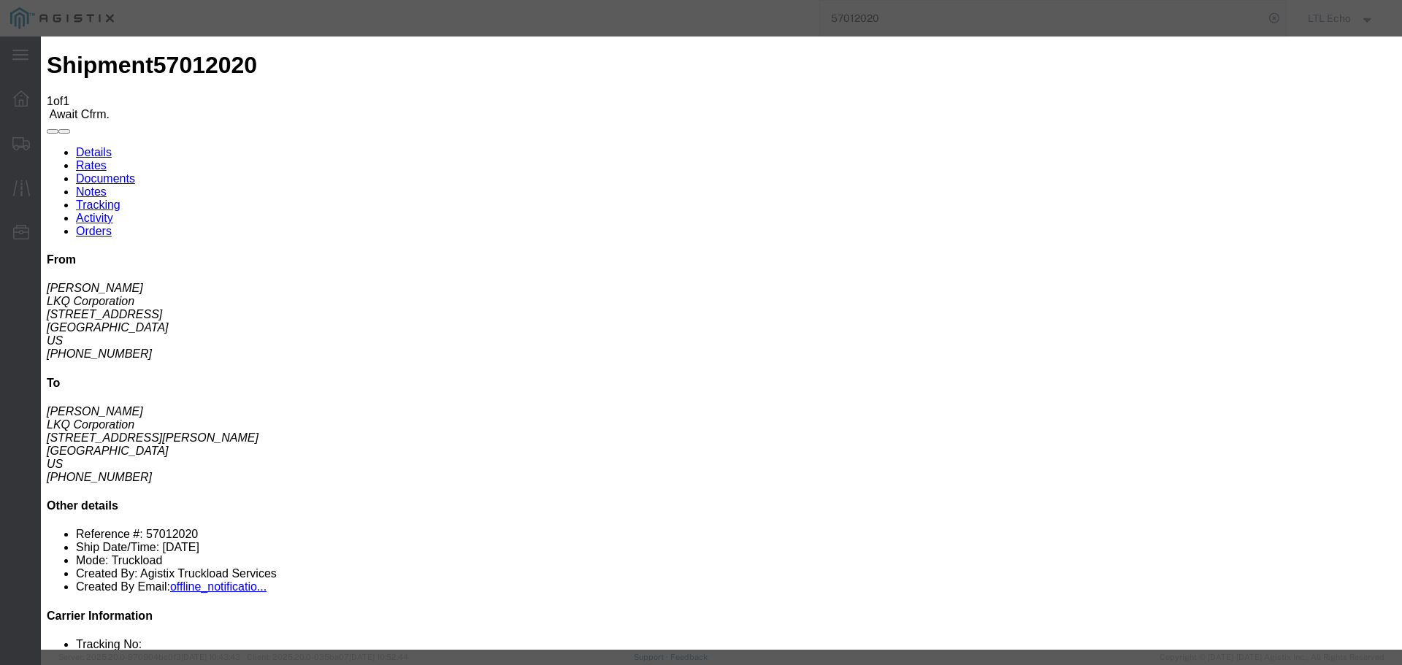
click input "checkbox"
checkbox input "true"
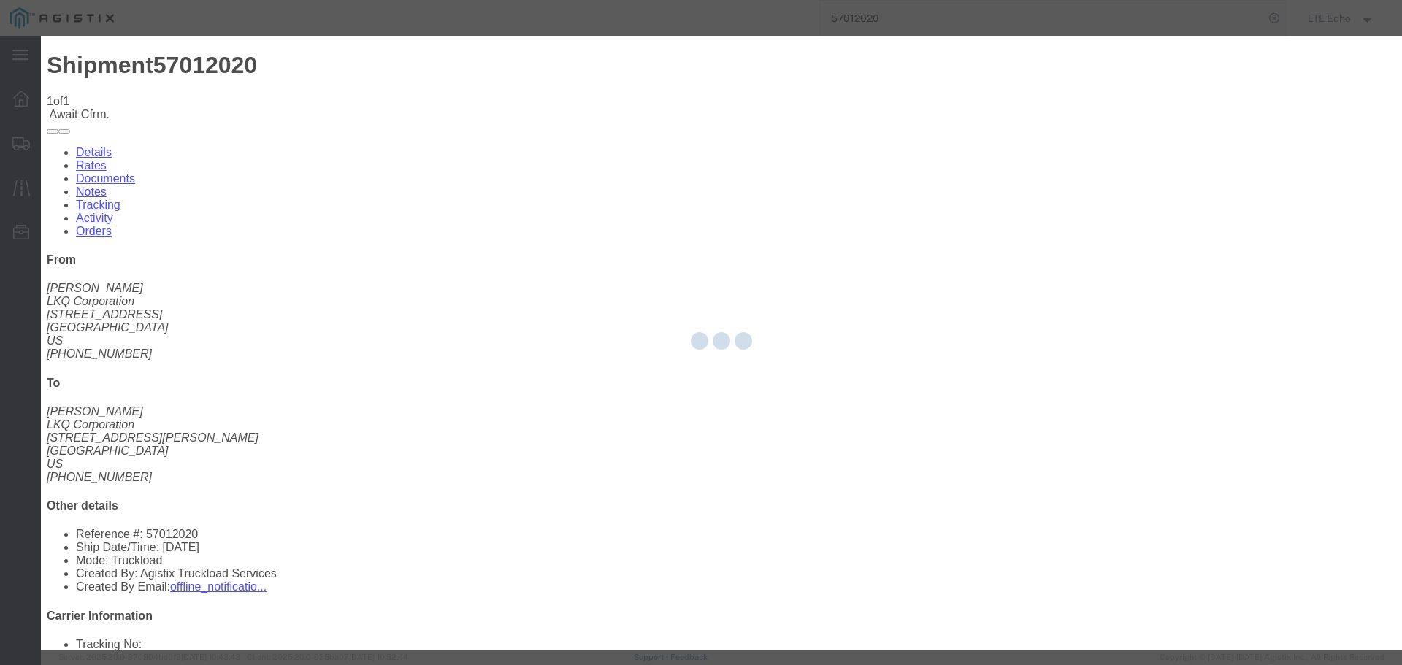
type input "LTL Echo"
type input "+ 8005116111"
click input "text"
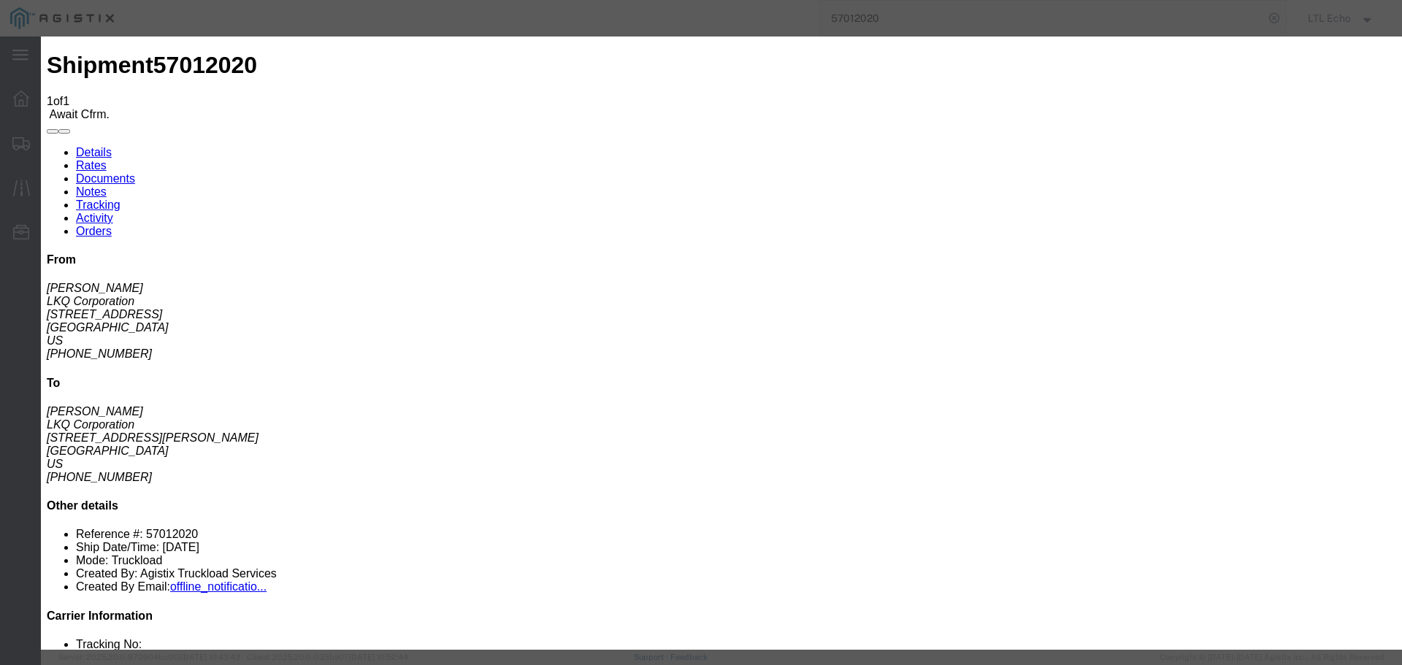
type input "64554679"
click button "Submit"
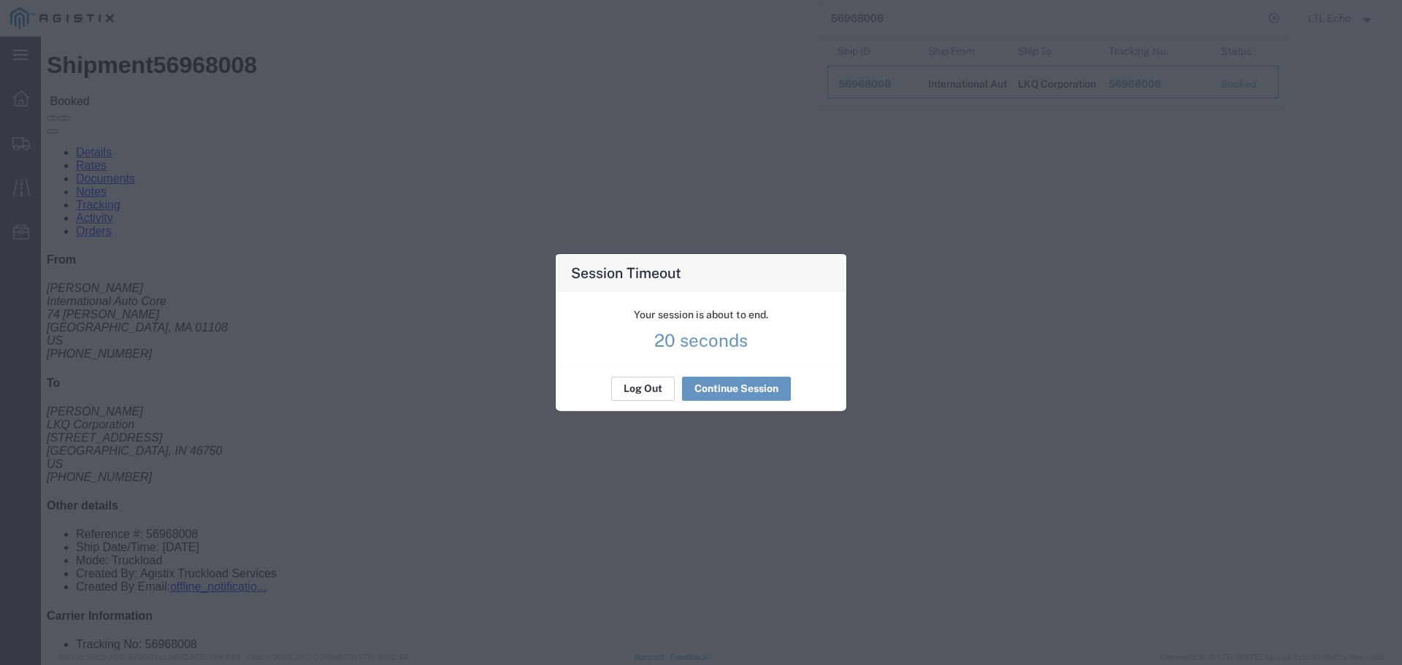
click at [659, 383] on button "Log Out" at bounding box center [643, 389] width 64 height 23
